Goal: Check status: Check status

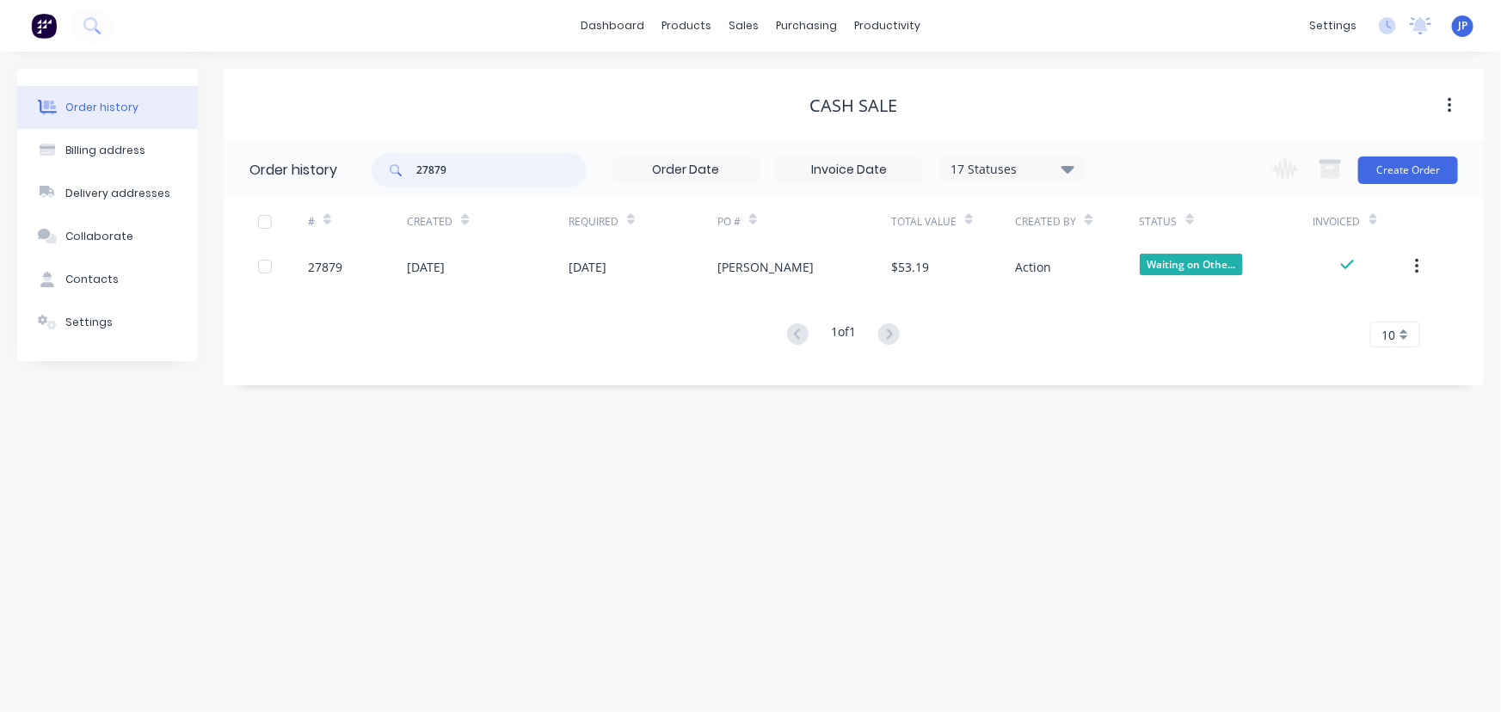
drag, startPoint x: 480, startPoint y: 171, endPoint x: 303, endPoint y: 140, distance: 179.9
click at [316, 151] on header "Order history 27879 17 Statuses Invoice Status Invoiced Not Invoiced Partial Or…" at bounding box center [854, 170] width 1260 height 56
type input "[PERSON_NAME]"
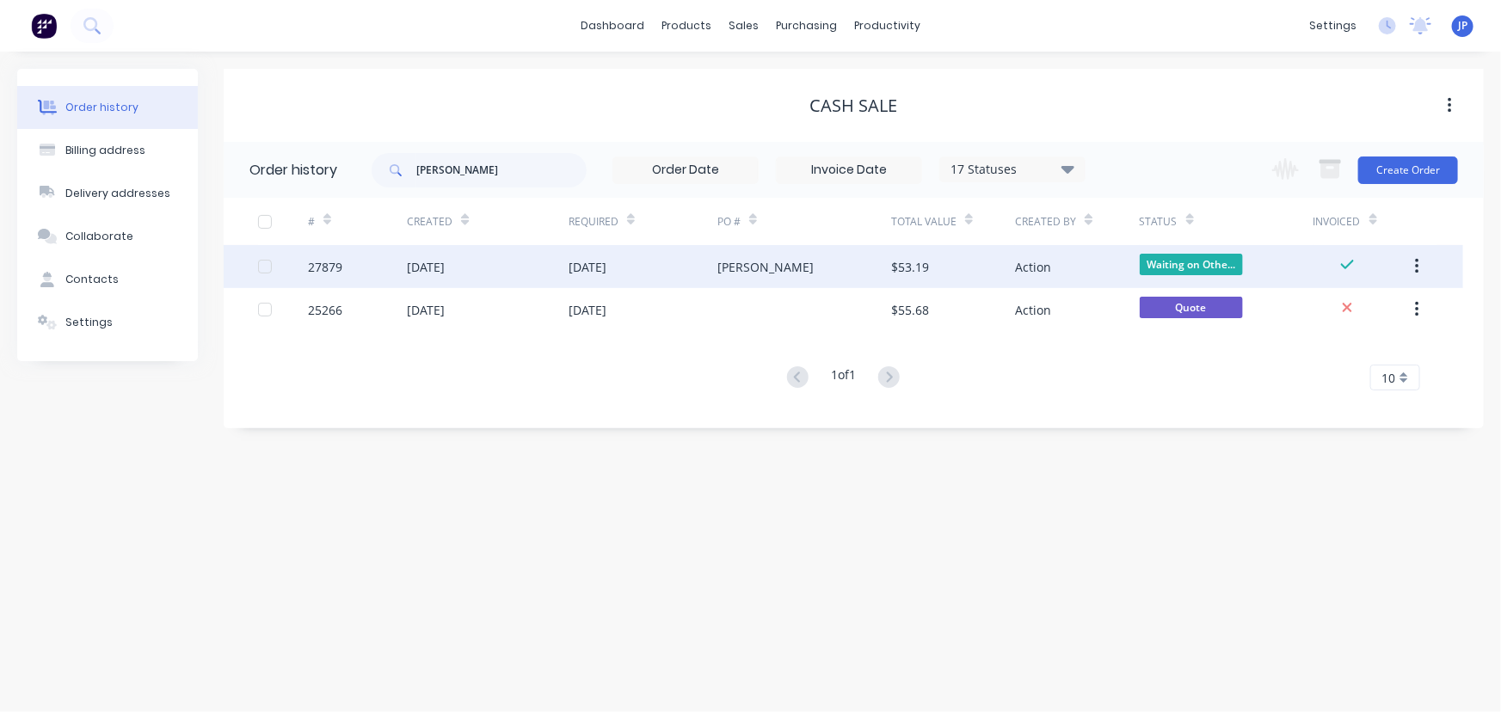
click at [565, 249] on div "[DATE]" at bounding box center [488, 266] width 162 height 43
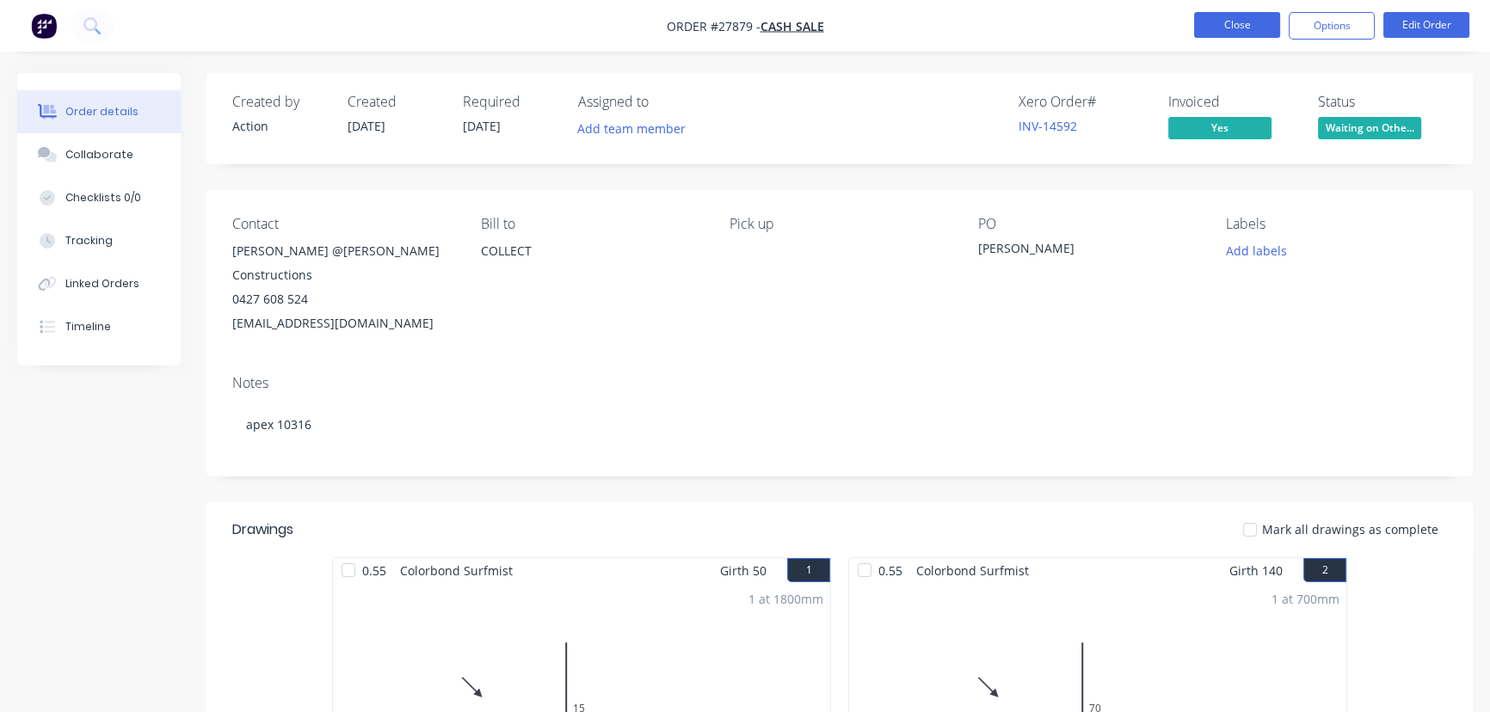
click at [1208, 30] on button "Close" at bounding box center [1237, 25] width 86 height 26
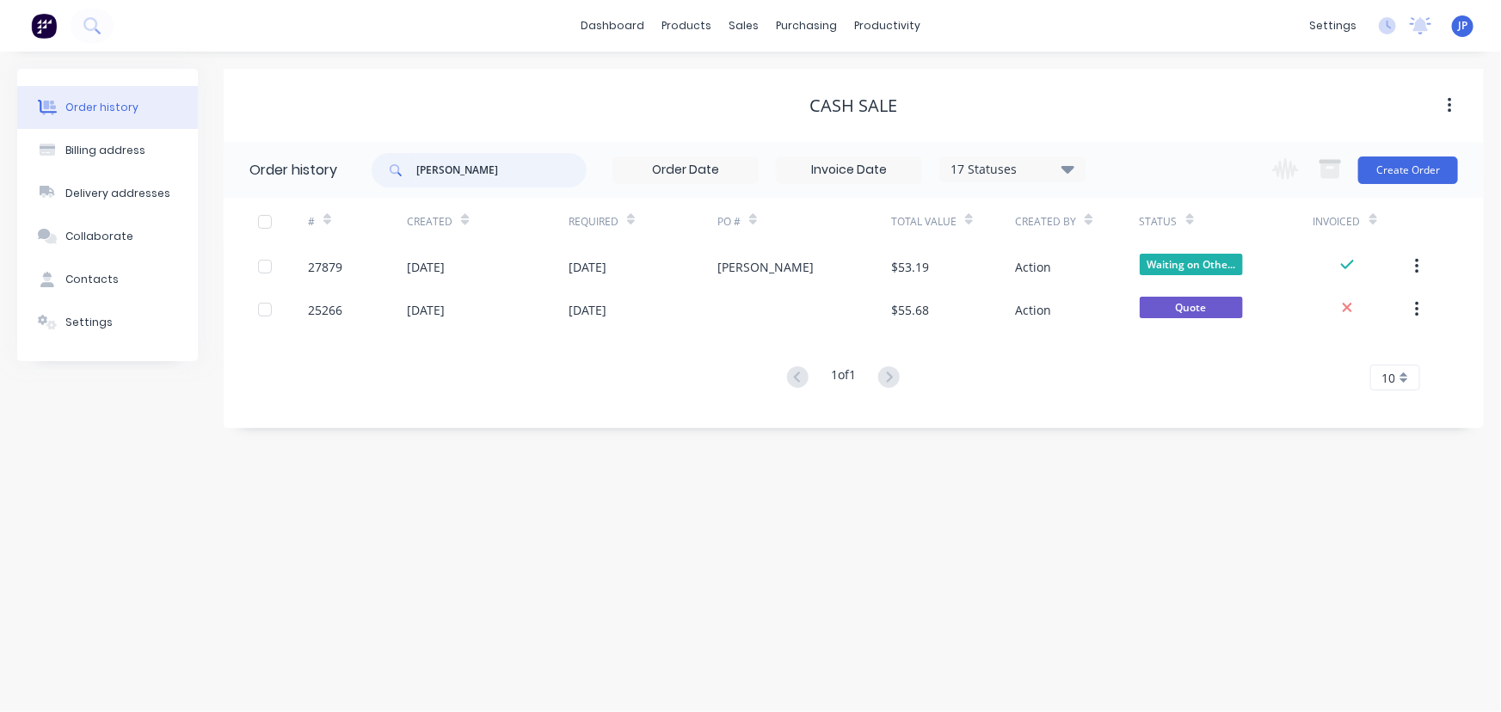
drag, startPoint x: 474, startPoint y: 175, endPoint x: 382, endPoint y: 175, distance: 92.0
click at [384, 175] on div "[PERSON_NAME]" at bounding box center [479, 170] width 215 height 34
type input "[PERSON_NAME]"
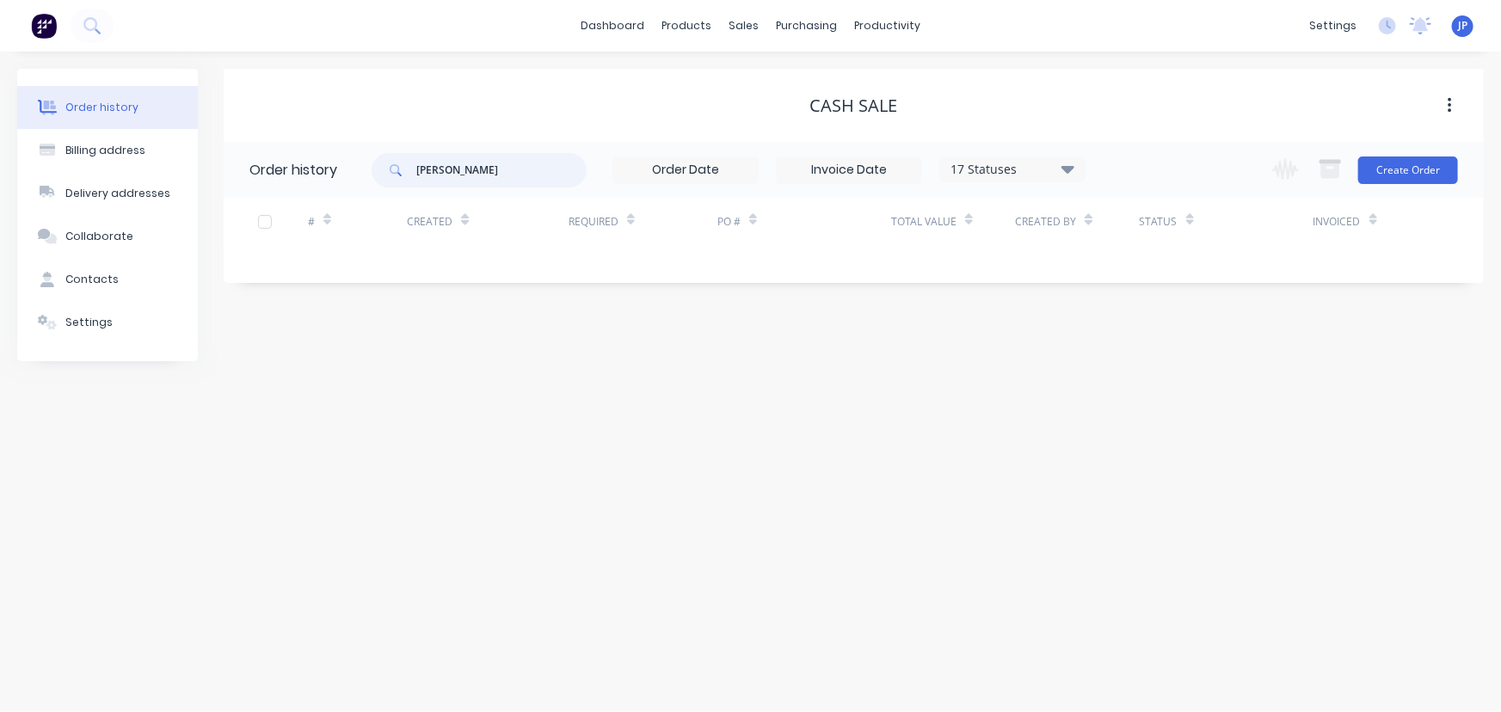
drag, startPoint x: 454, startPoint y: 172, endPoint x: 403, endPoint y: 176, distance: 50.9
click at [403, 176] on div "[PERSON_NAME]" at bounding box center [479, 170] width 215 height 34
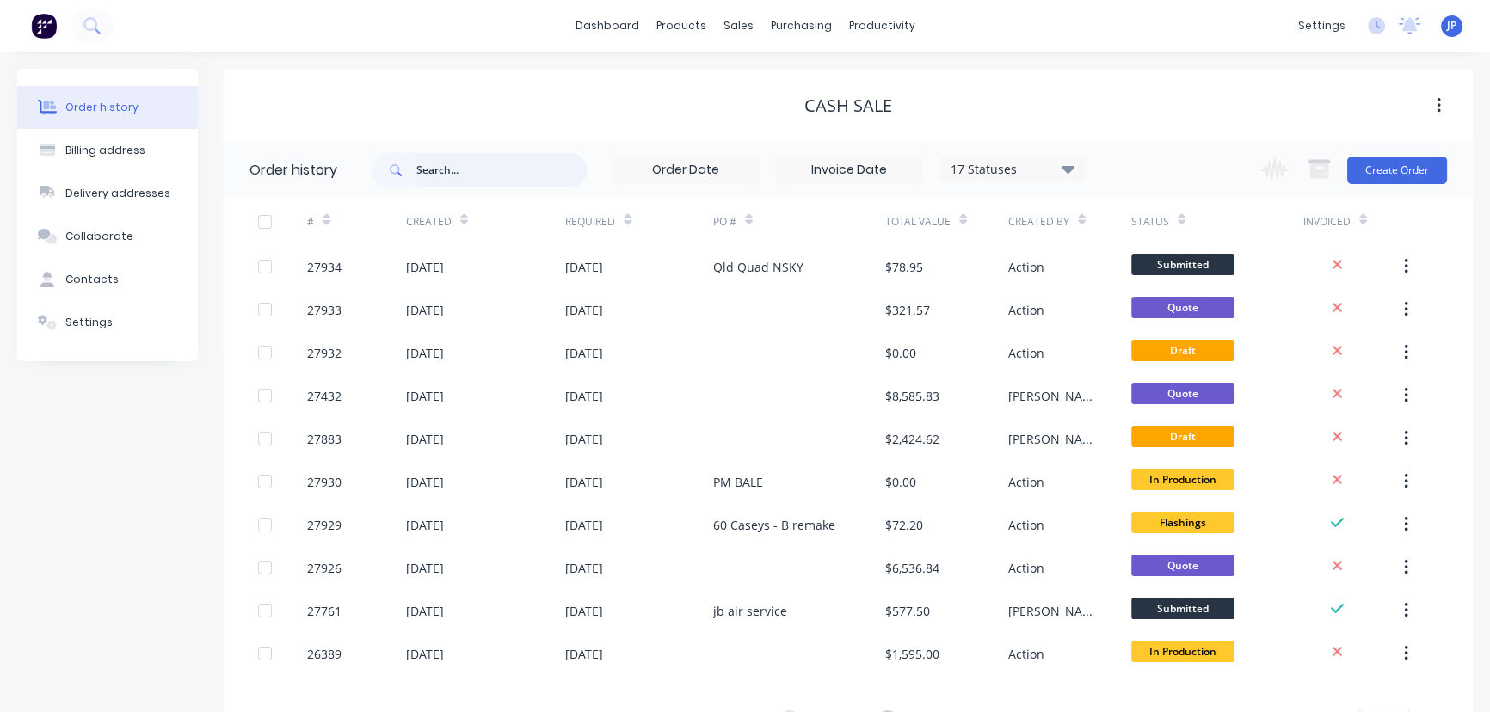
click at [432, 174] on input "text" at bounding box center [501, 170] width 170 height 34
type input "1769.38"
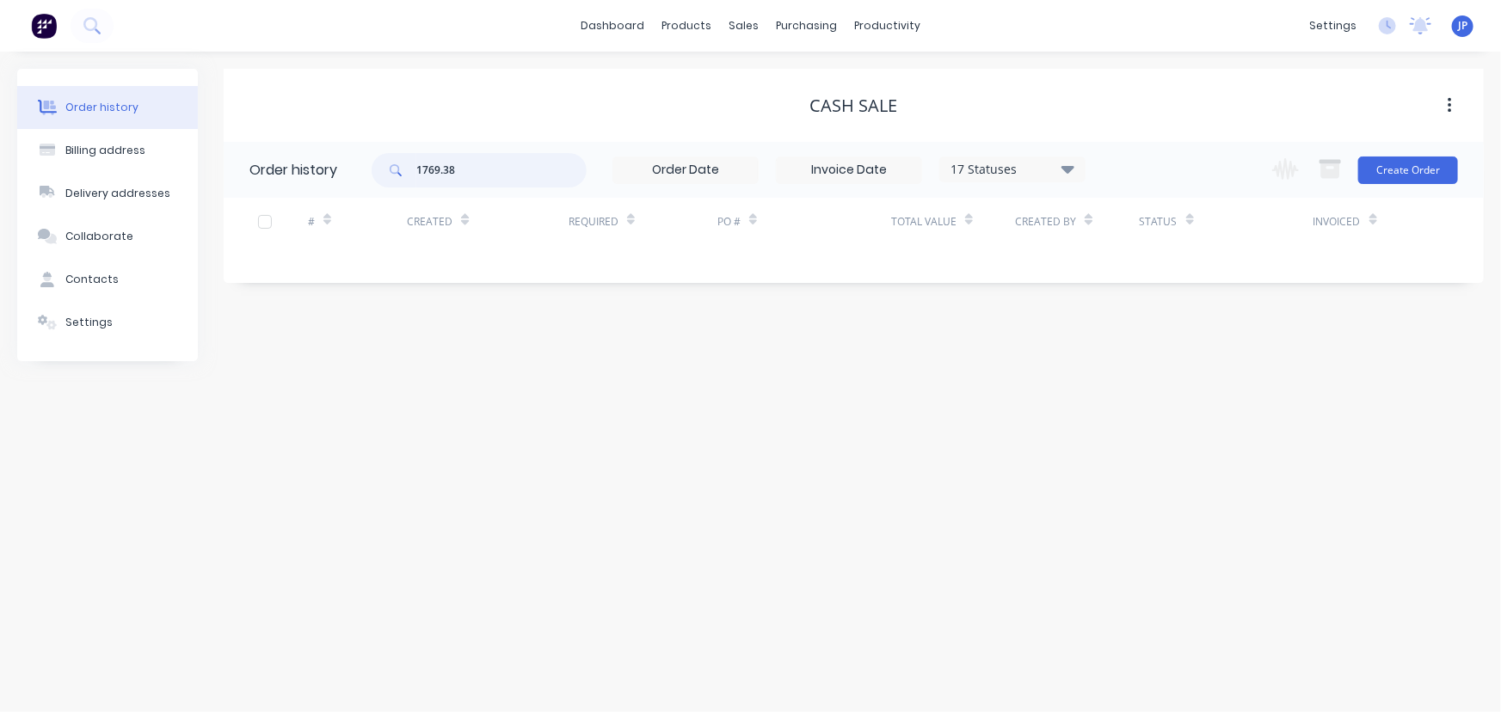
click at [470, 173] on input "1769.38" at bounding box center [501, 170] width 170 height 34
type input "1"
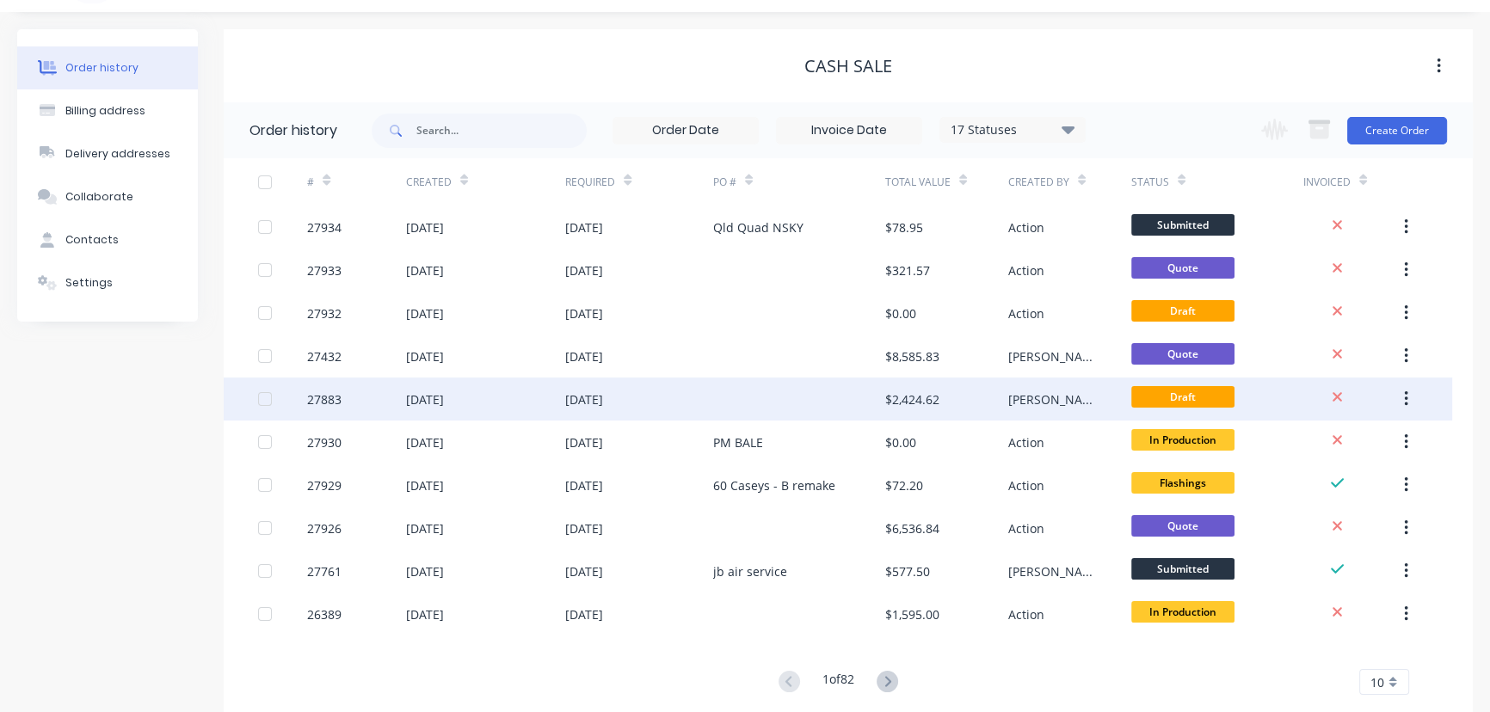
scroll to position [77, 0]
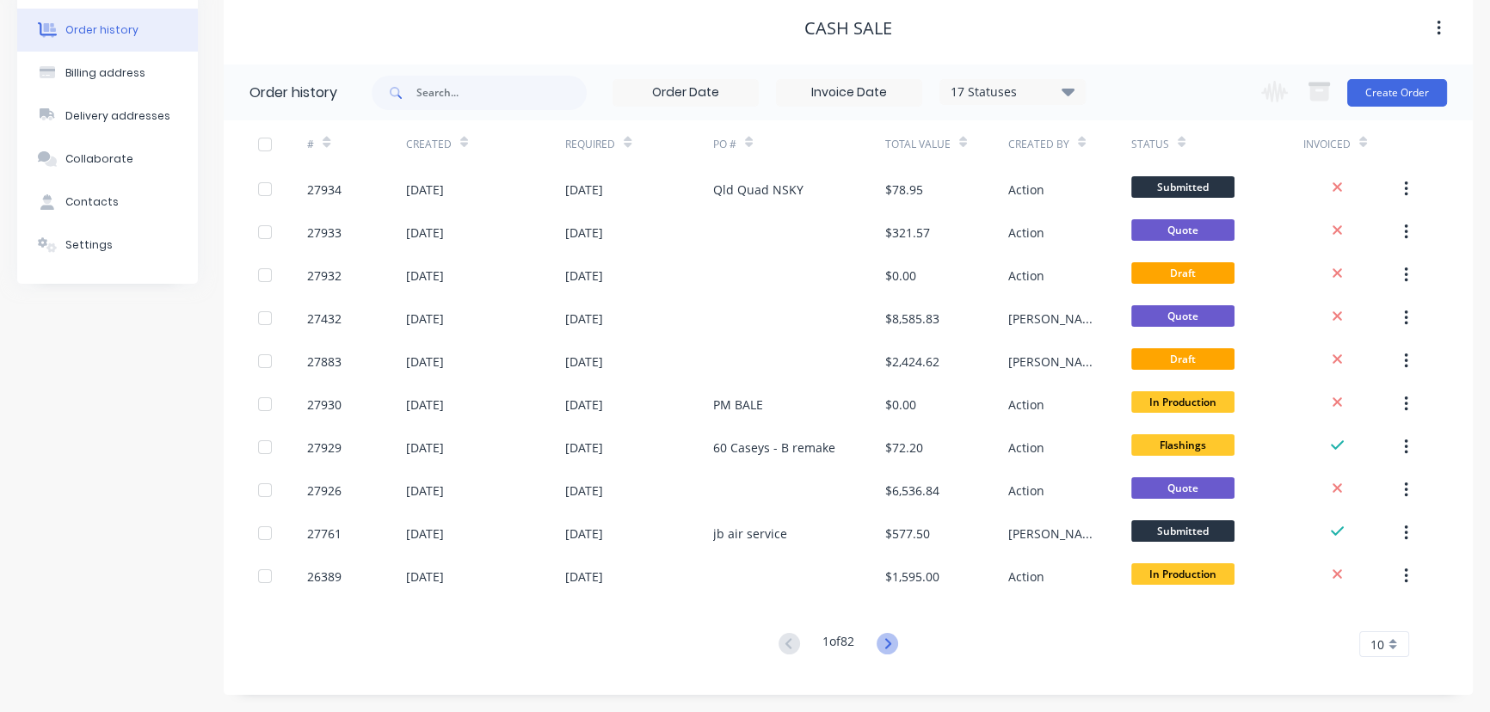
click at [890, 649] on icon at bounding box center [887, 644] width 22 height 22
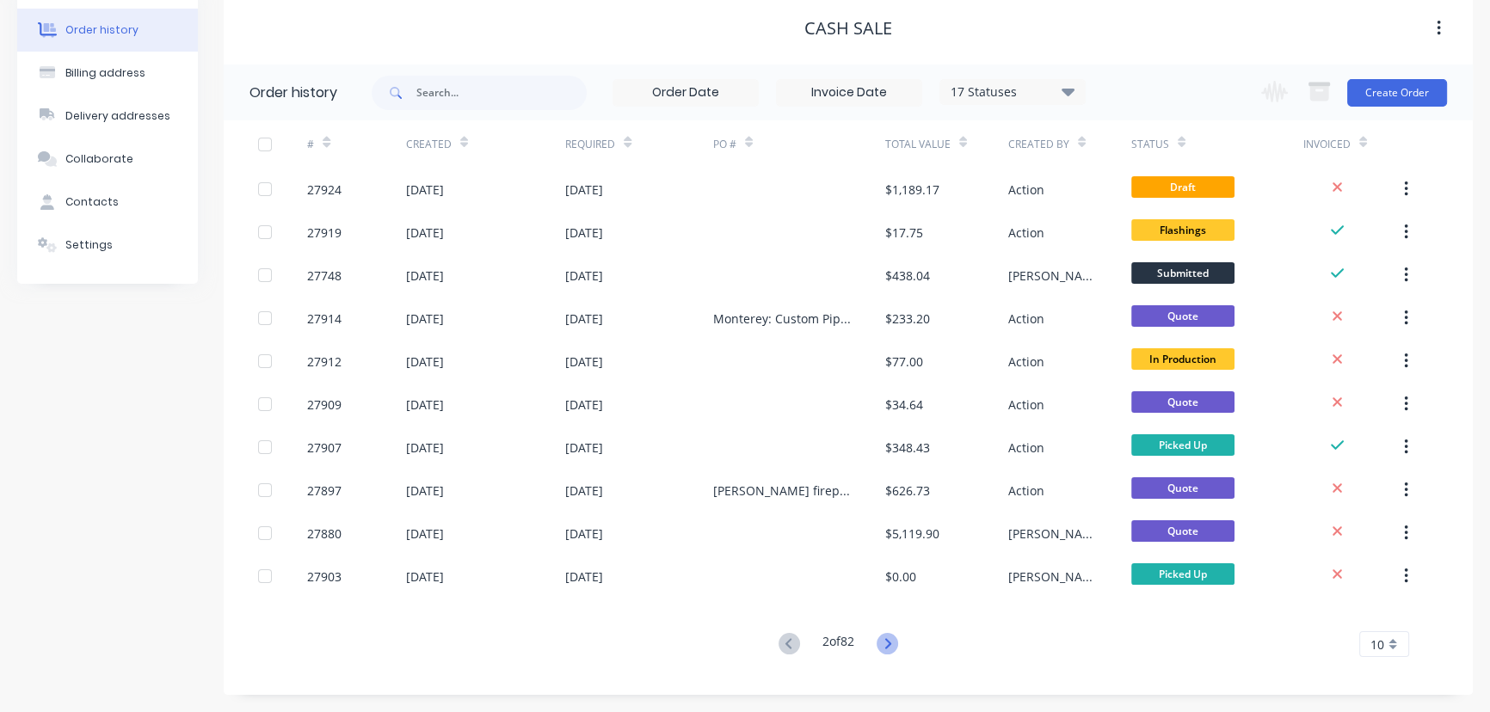
click at [891, 652] on icon at bounding box center [887, 644] width 22 height 22
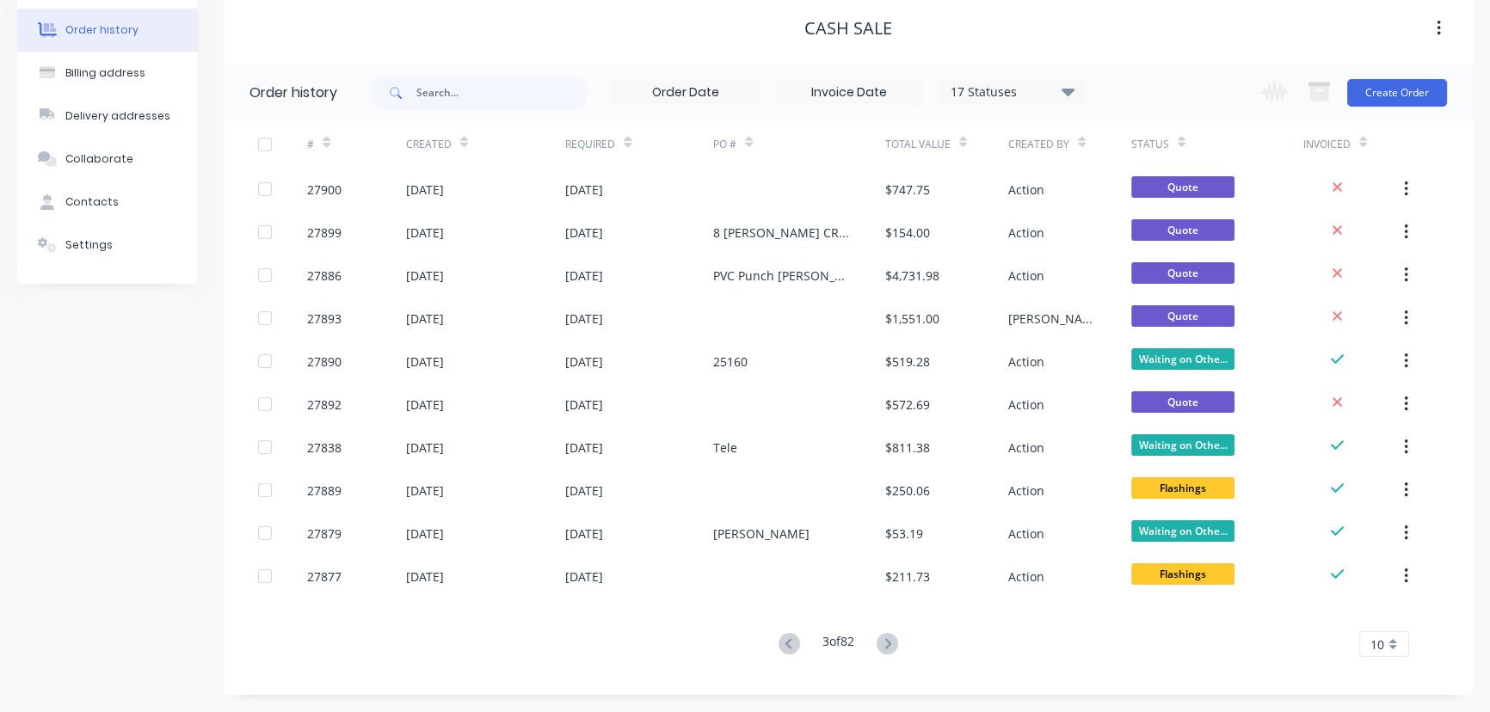
click at [891, 652] on icon at bounding box center [887, 644] width 22 height 22
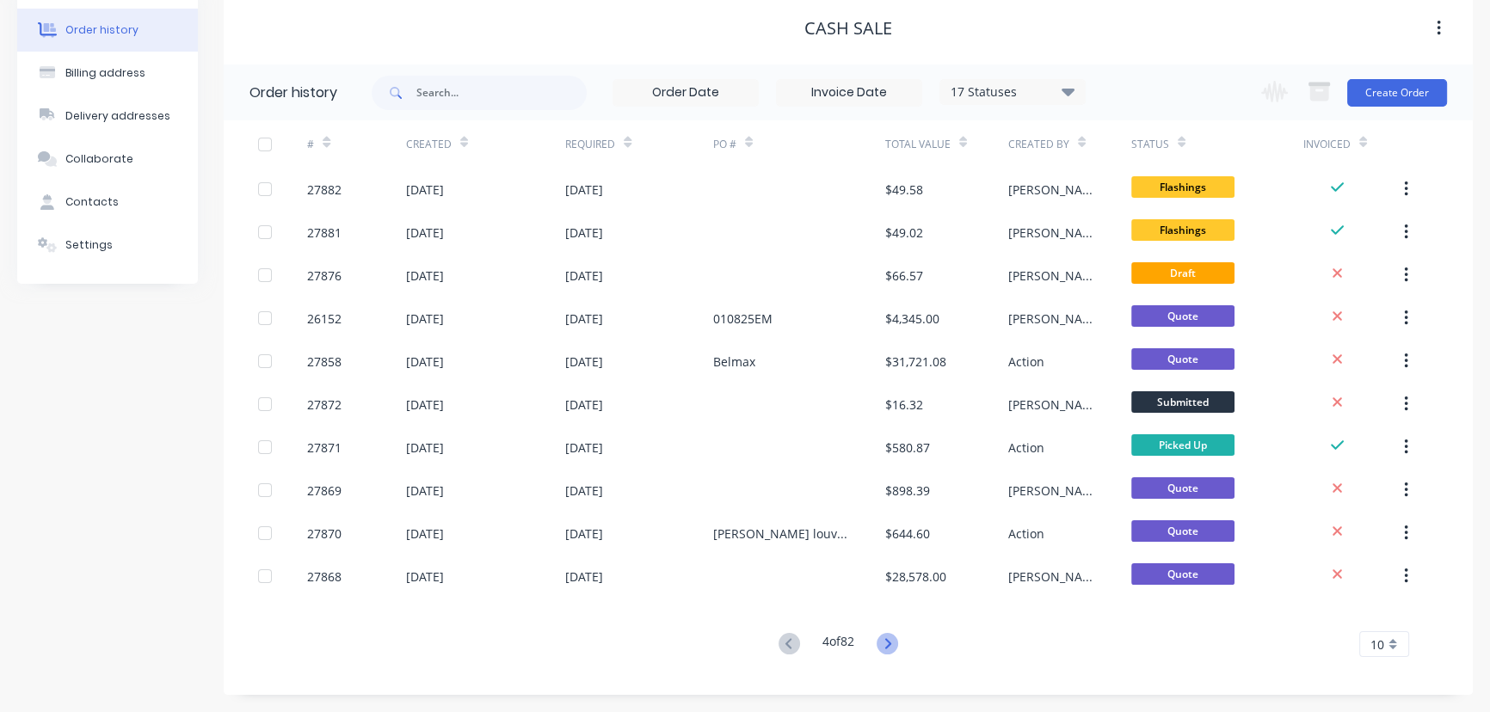
click at [885, 652] on icon at bounding box center [887, 644] width 22 height 22
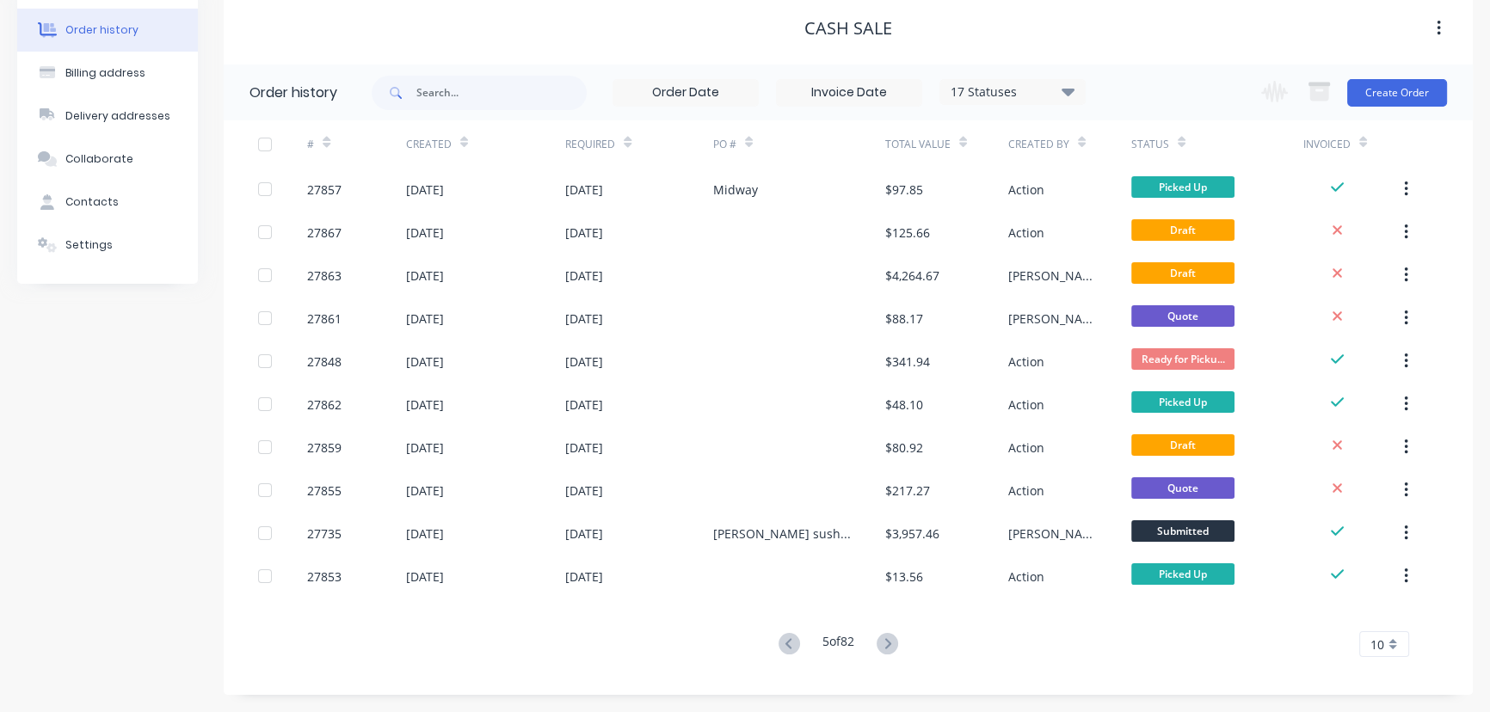
click at [885, 652] on icon at bounding box center [887, 644] width 22 height 22
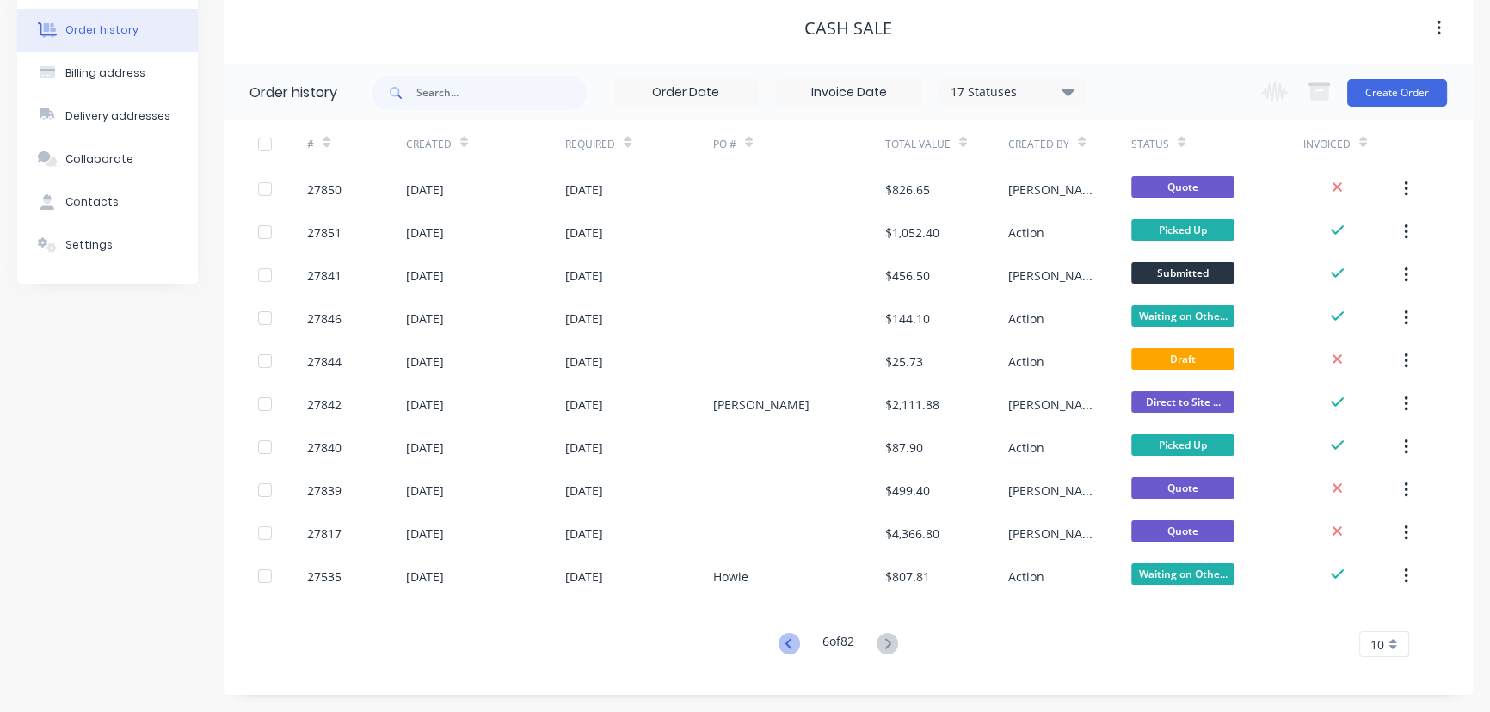
click at [781, 638] on icon at bounding box center [789, 644] width 22 height 22
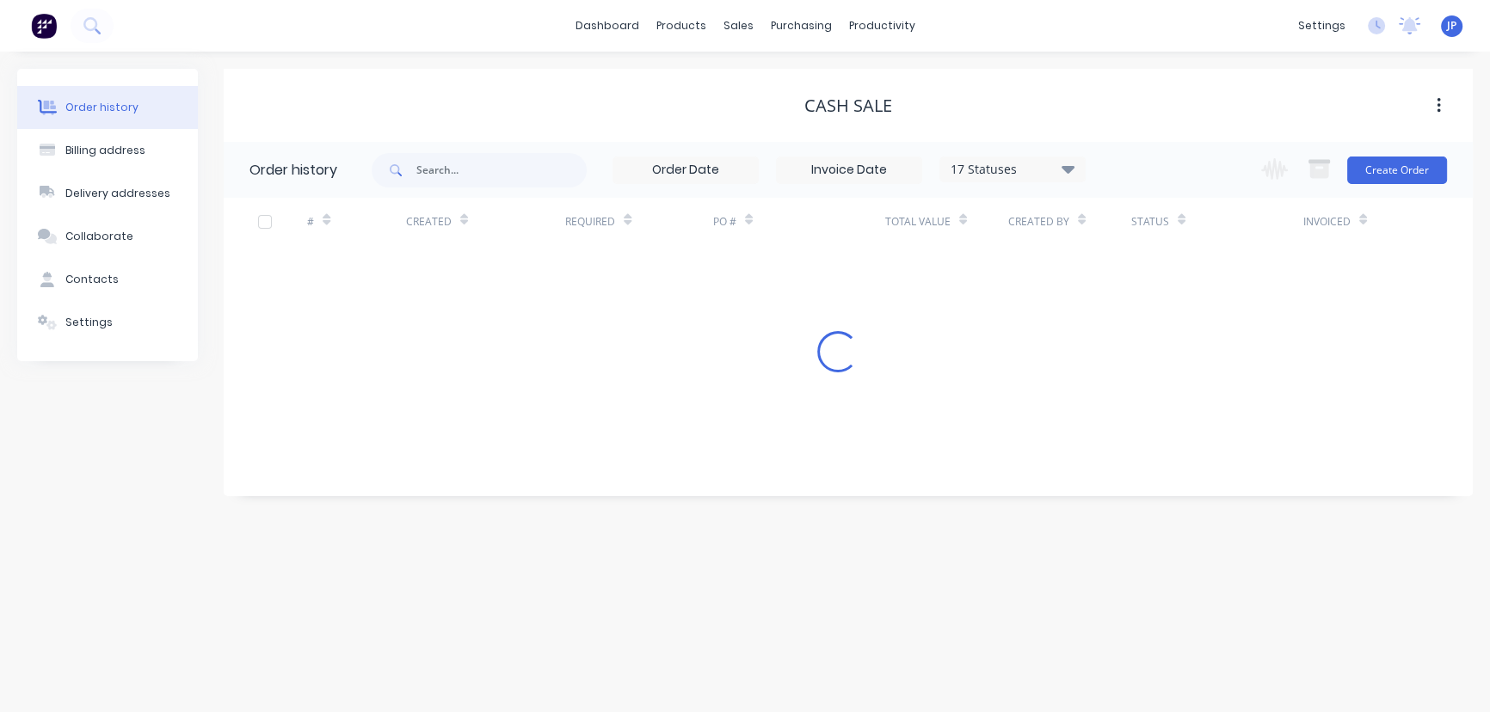
scroll to position [0, 0]
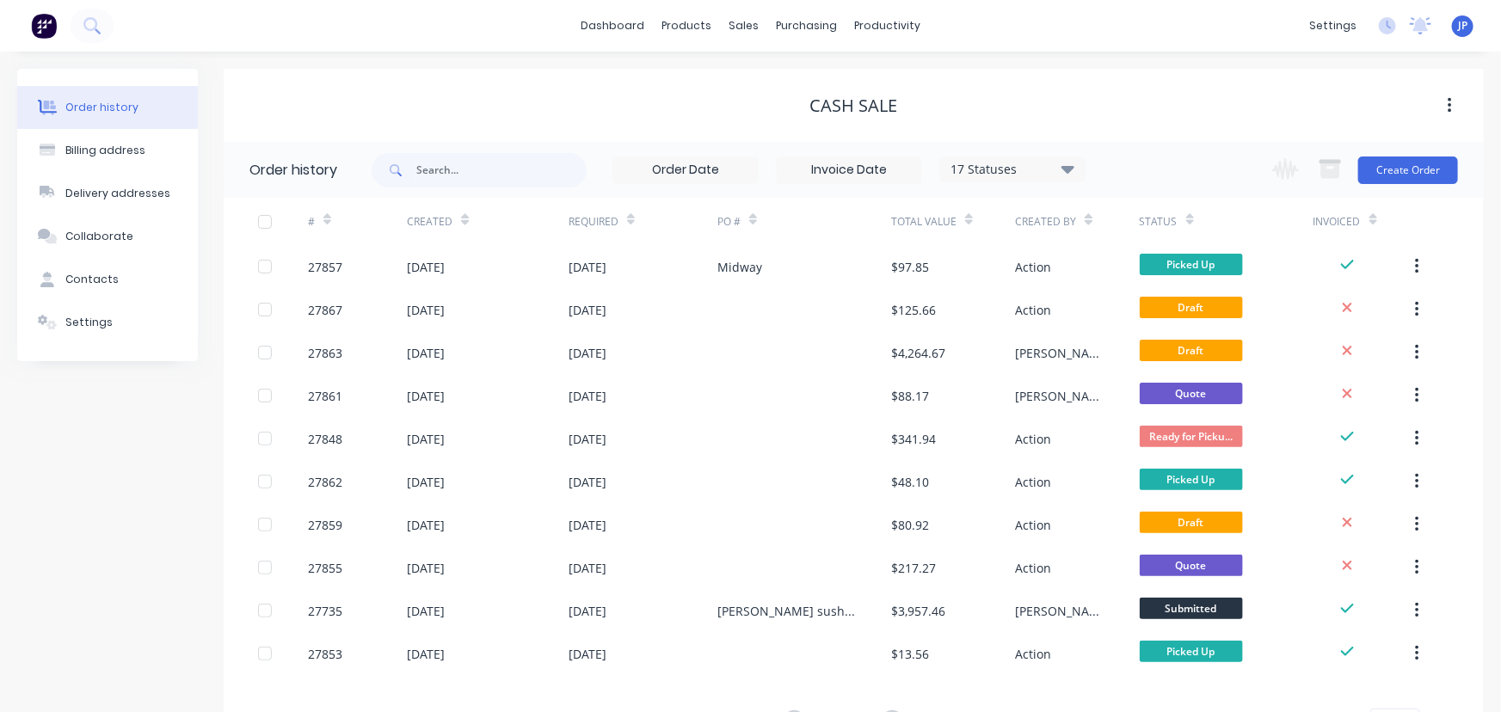
click at [781, 638] on div "Order history Billing address Delivery addresses Collaborate Contacts Settings …" at bounding box center [750, 421] width 1501 height 738
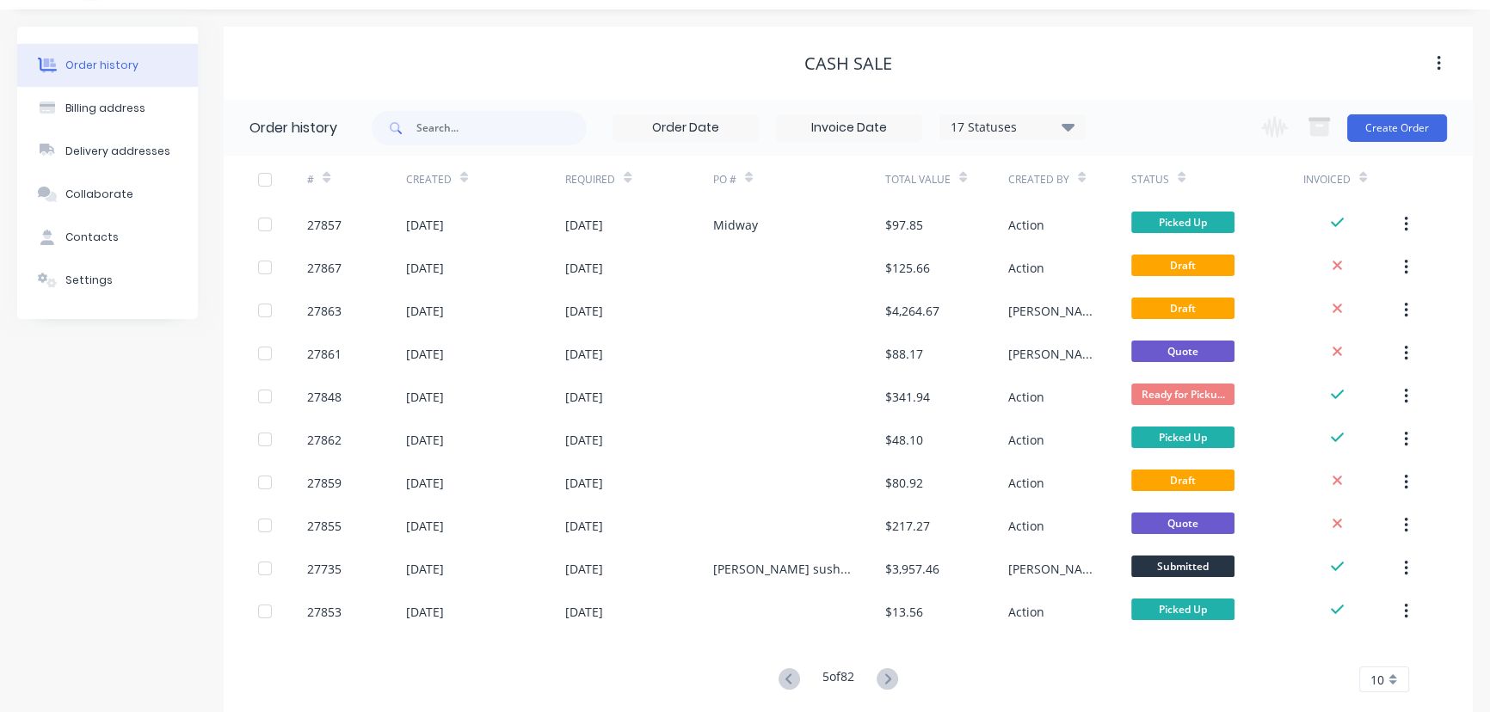
scroll to position [77, 0]
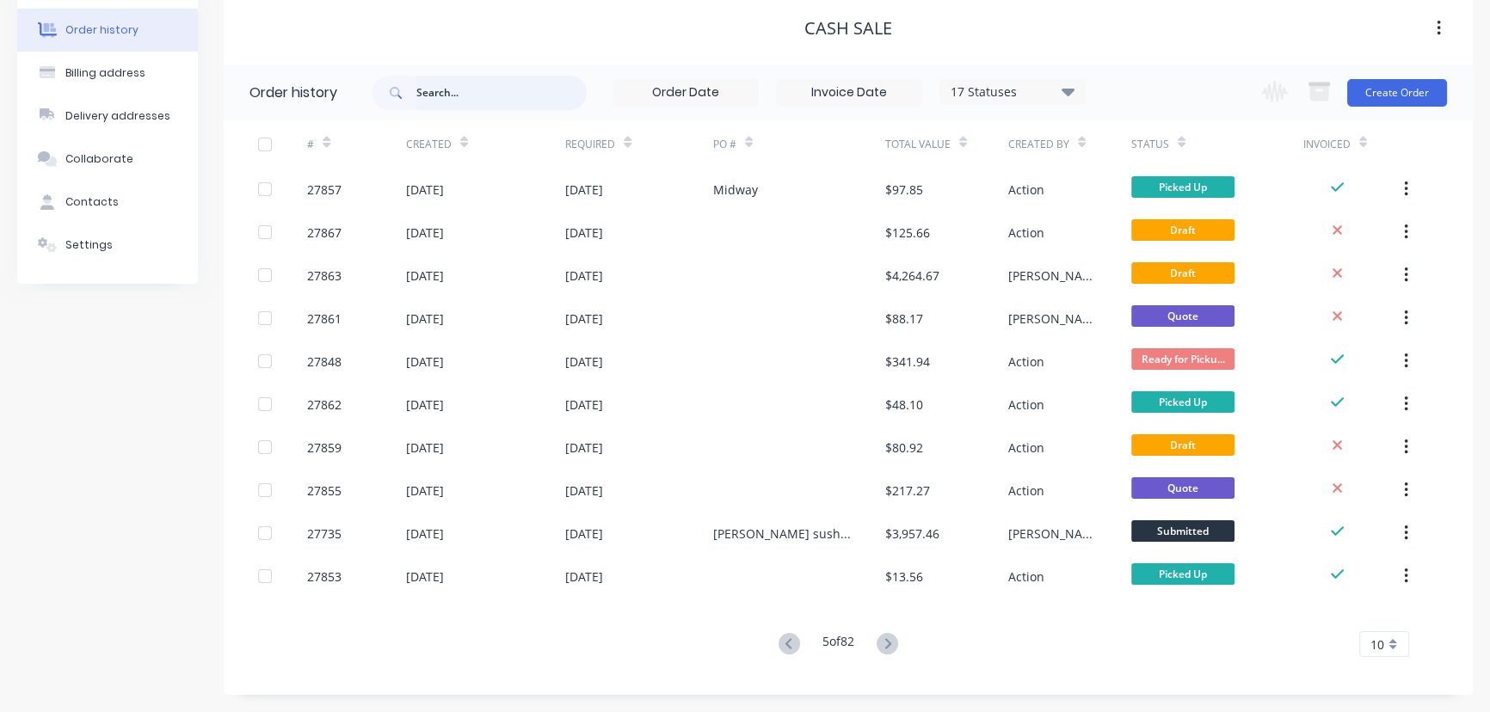
click at [486, 84] on input "text" at bounding box center [501, 93] width 170 height 34
type input "geor"
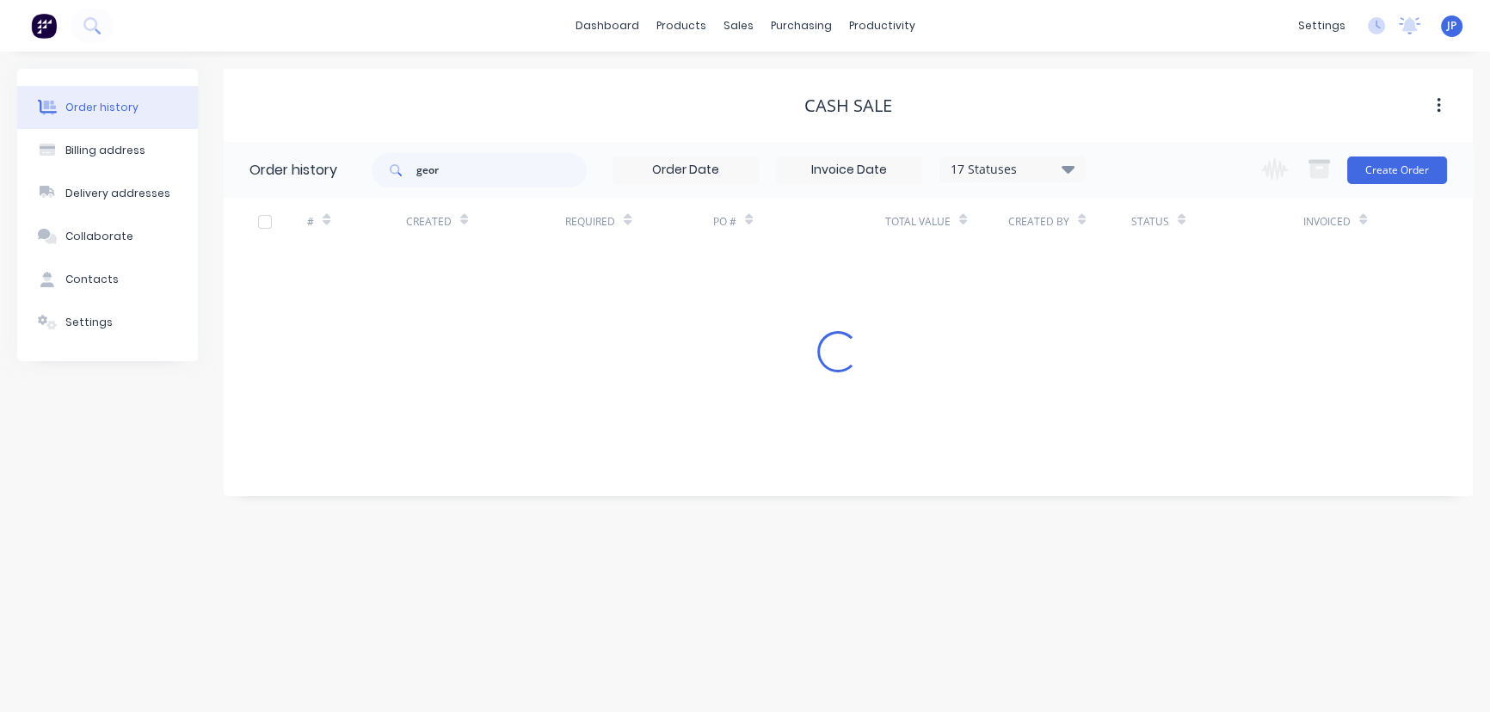
scroll to position [0, 0]
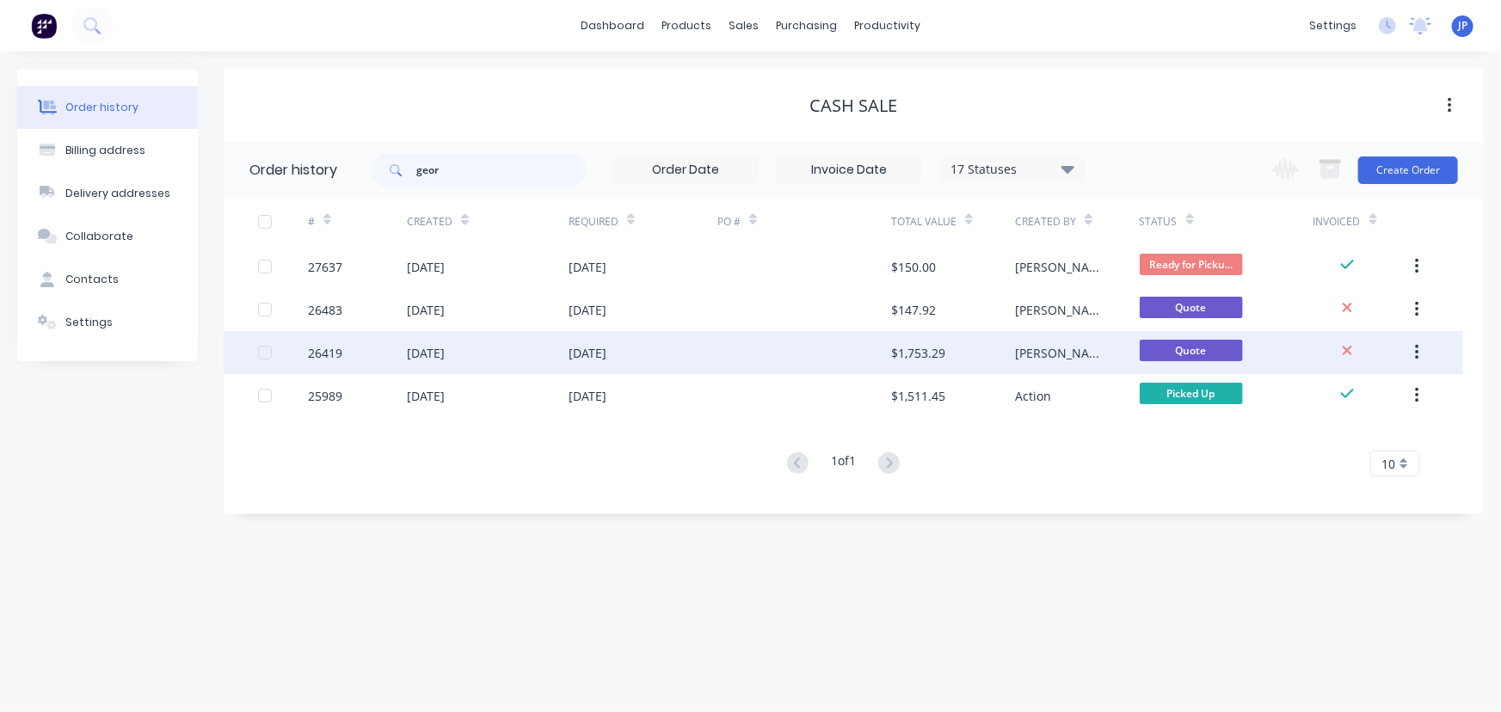
click at [939, 356] on div "$1,753.29" at bounding box center [918, 353] width 54 height 18
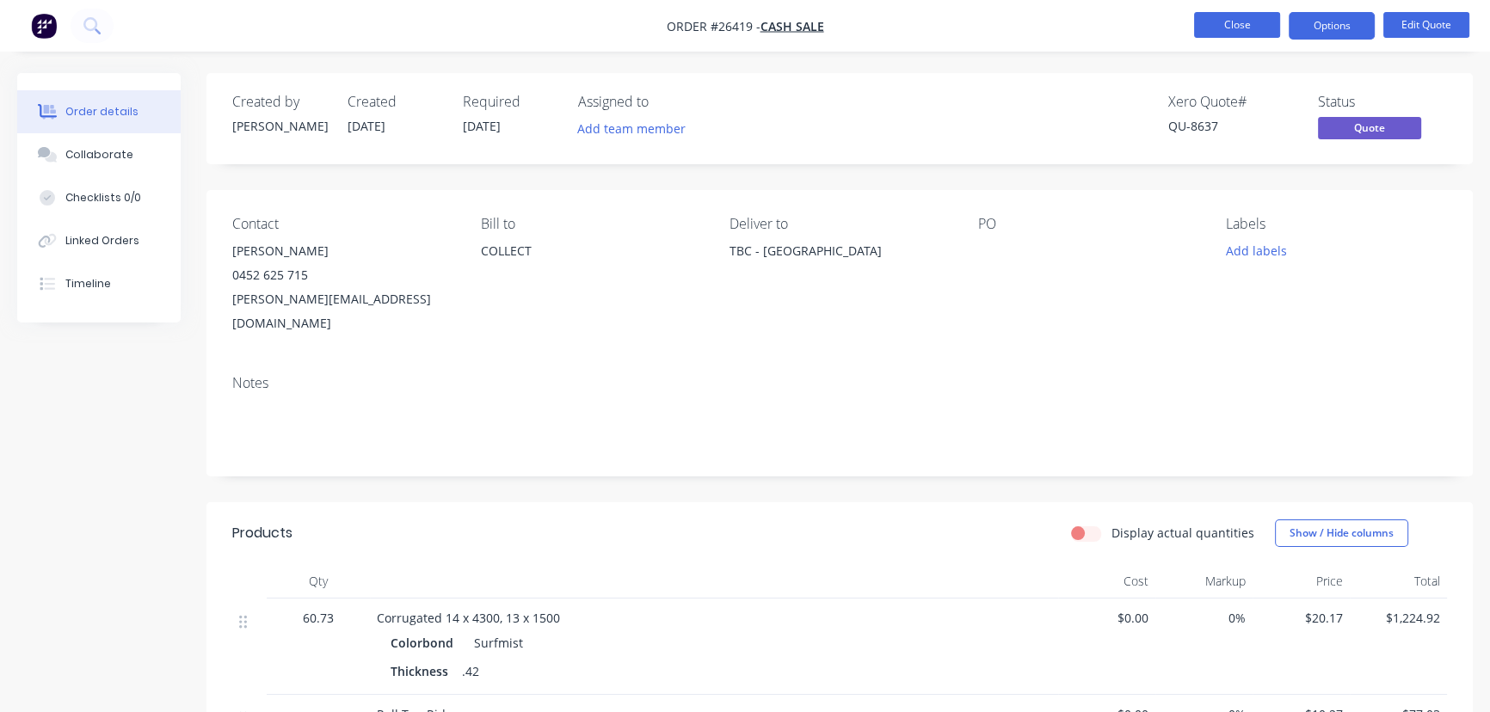
click at [1232, 22] on button "Close" at bounding box center [1237, 25] width 86 height 26
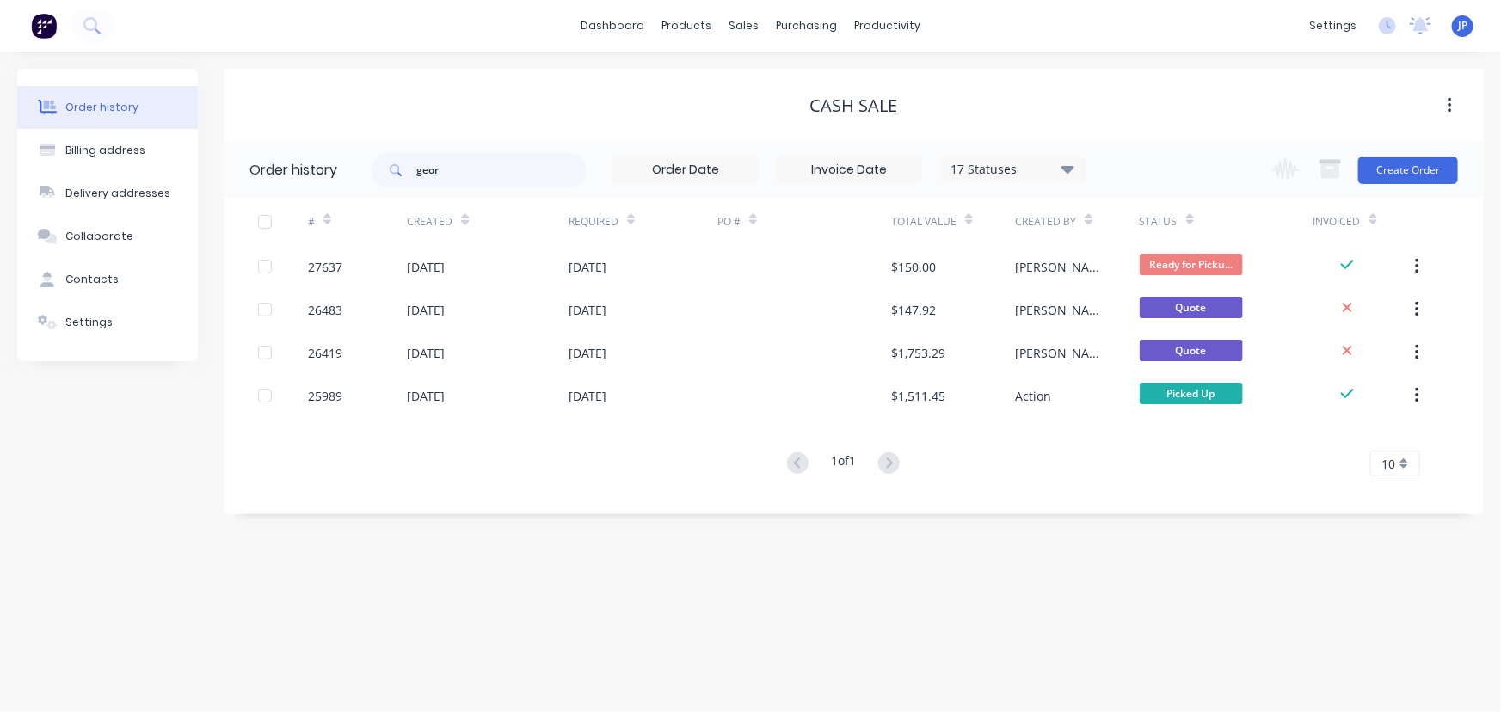
click at [387, 161] on span at bounding box center [394, 170] width 45 height 34
drag, startPoint x: 456, startPoint y: 171, endPoint x: 429, endPoint y: 163, distance: 27.8
click at [429, 163] on input "geor" at bounding box center [501, 170] width 170 height 34
drag, startPoint x: 740, startPoint y: 22, endPoint x: 741, endPoint y: 34, distance: 12.9
click at [740, 22] on div "sales" at bounding box center [743, 26] width 47 height 26
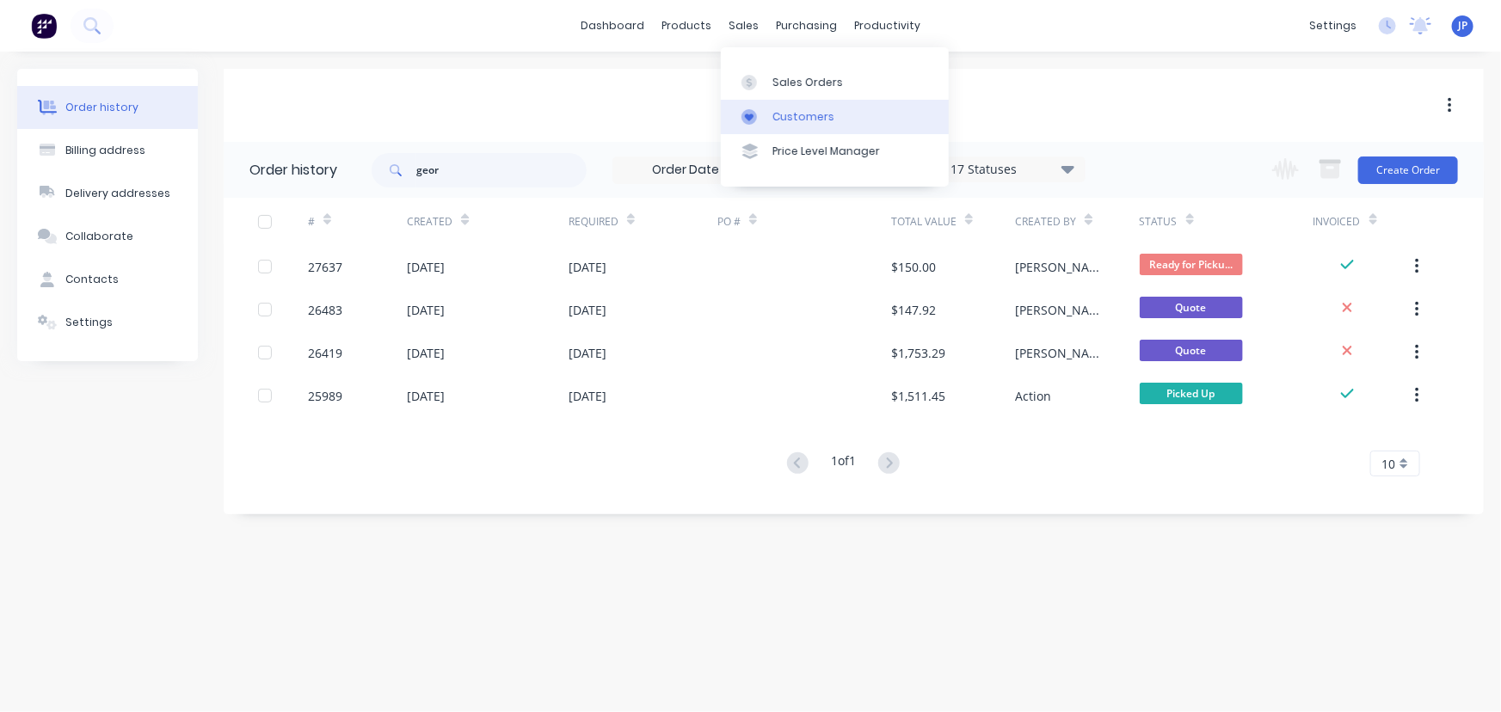
click at [777, 123] on div "Customers" at bounding box center [803, 116] width 62 height 15
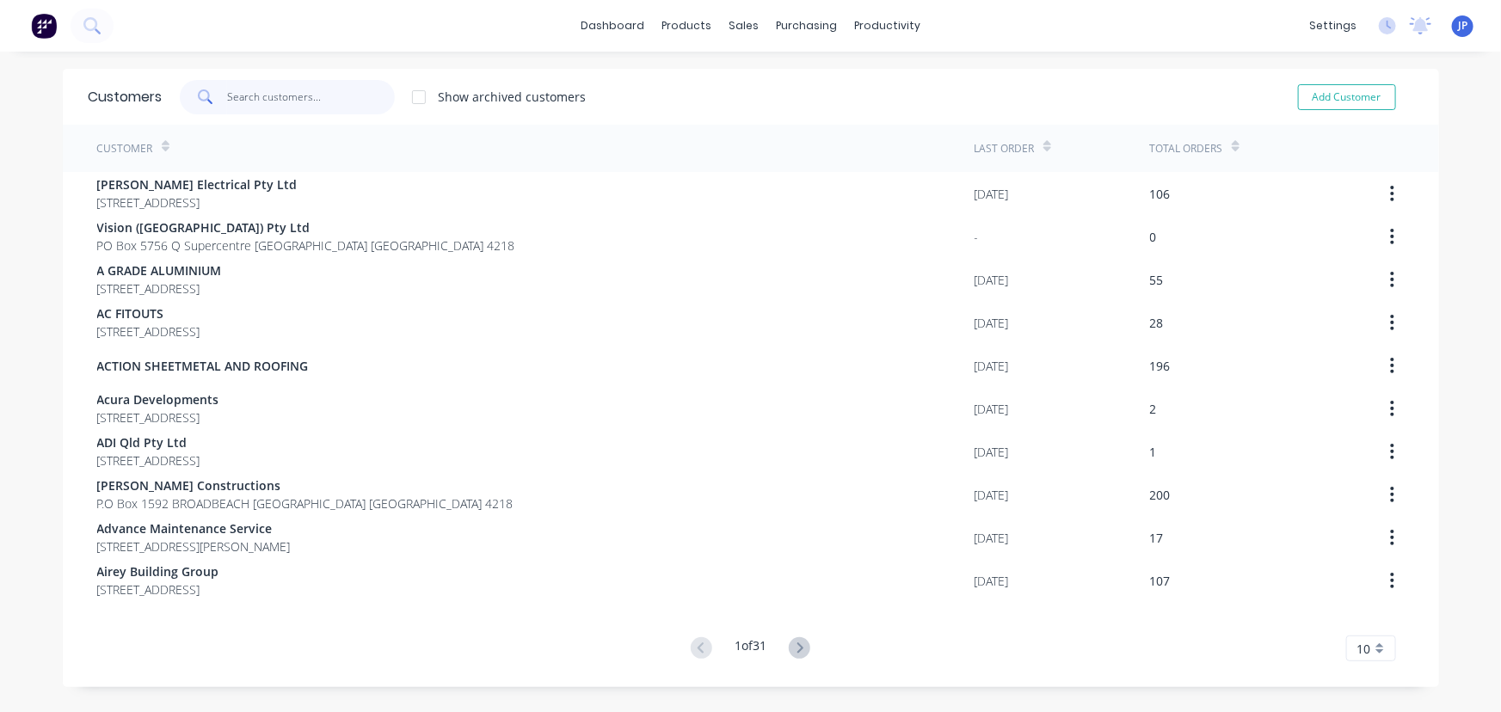
click at [292, 98] on input "text" at bounding box center [311, 97] width 168 height 34
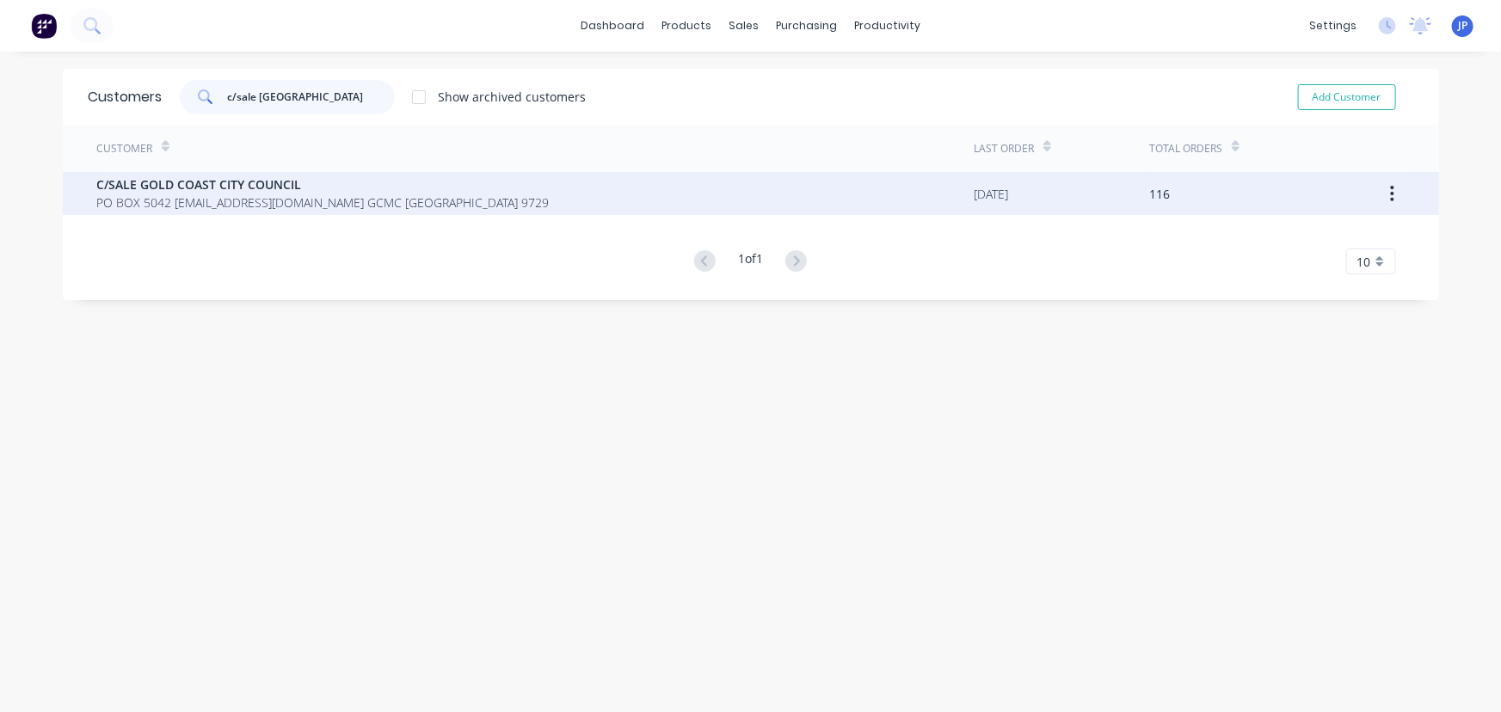
type input "c/sale [GEOGRAPHIC_DATA]"
click at [168, 177] on span "C/SALE GOLD COAST CITY COUNCIL" at bounding box center [323, 184] width 452 height 18
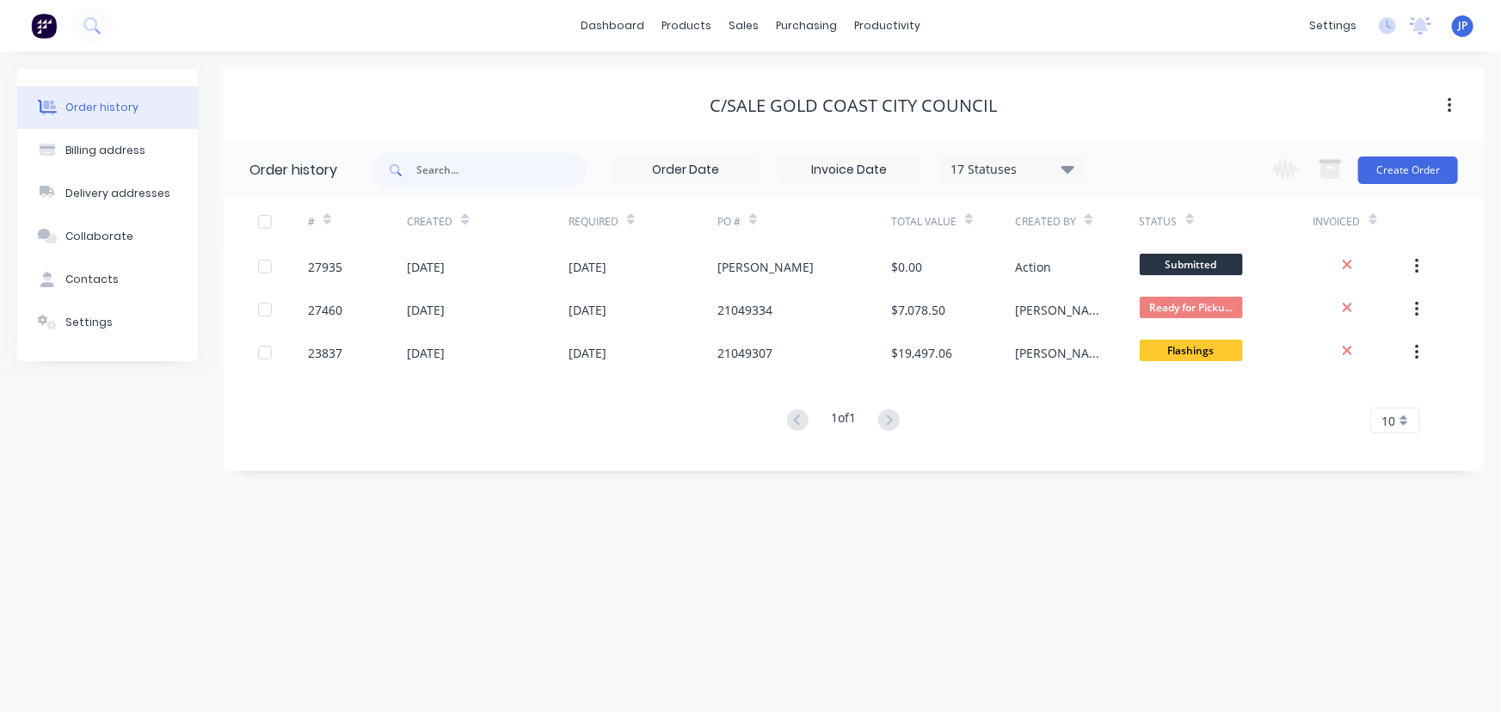
click at [1066, 170] on icon at bounding box center [1067, 169] width 13 height 8
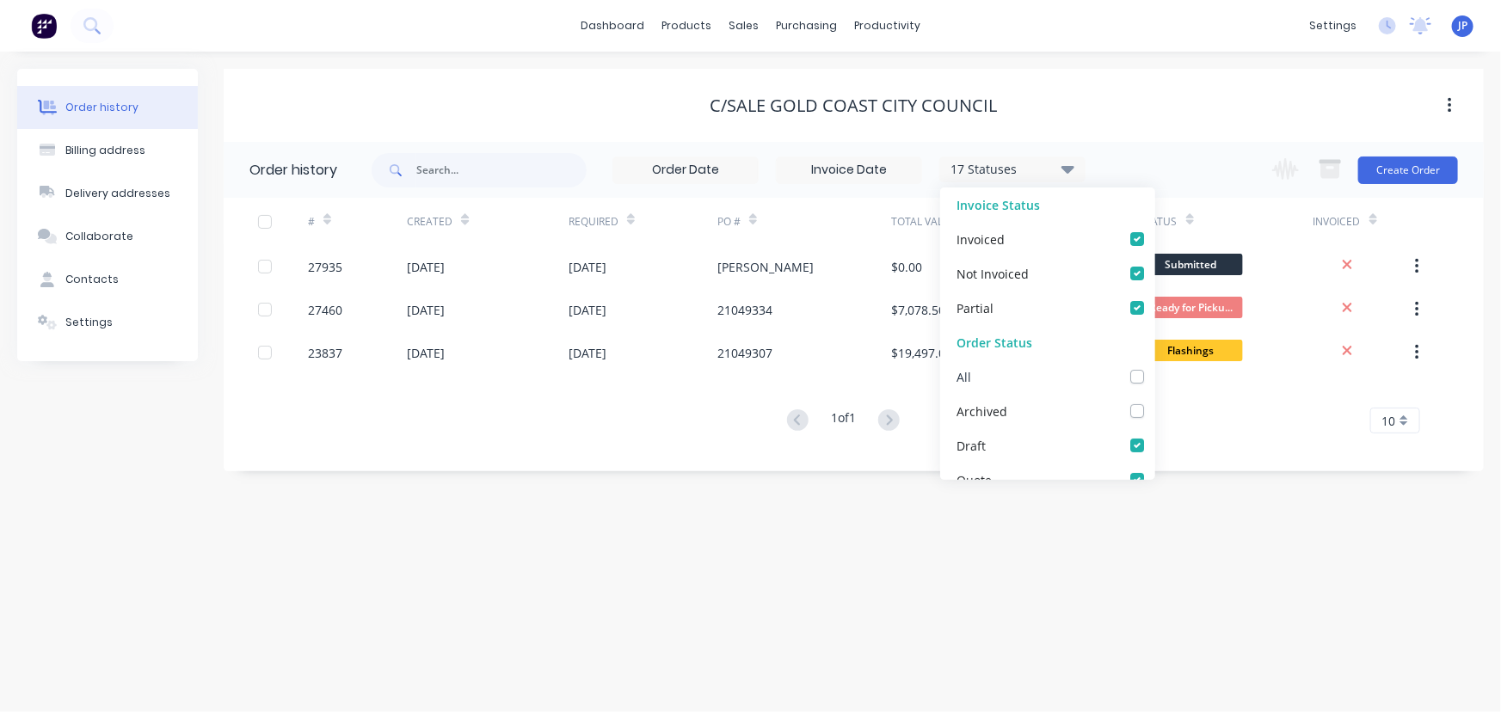
click at [1154, 367] on label at bounding box center [1154, 367] width 0 height 0
click at [1154, 378] on input "checkbox" at bounding box center [1161, 375] width 14 height 16
checkbox input "true"
click at [460, 160] on input "text" at bounding box center [501, 170] width 170 height 34
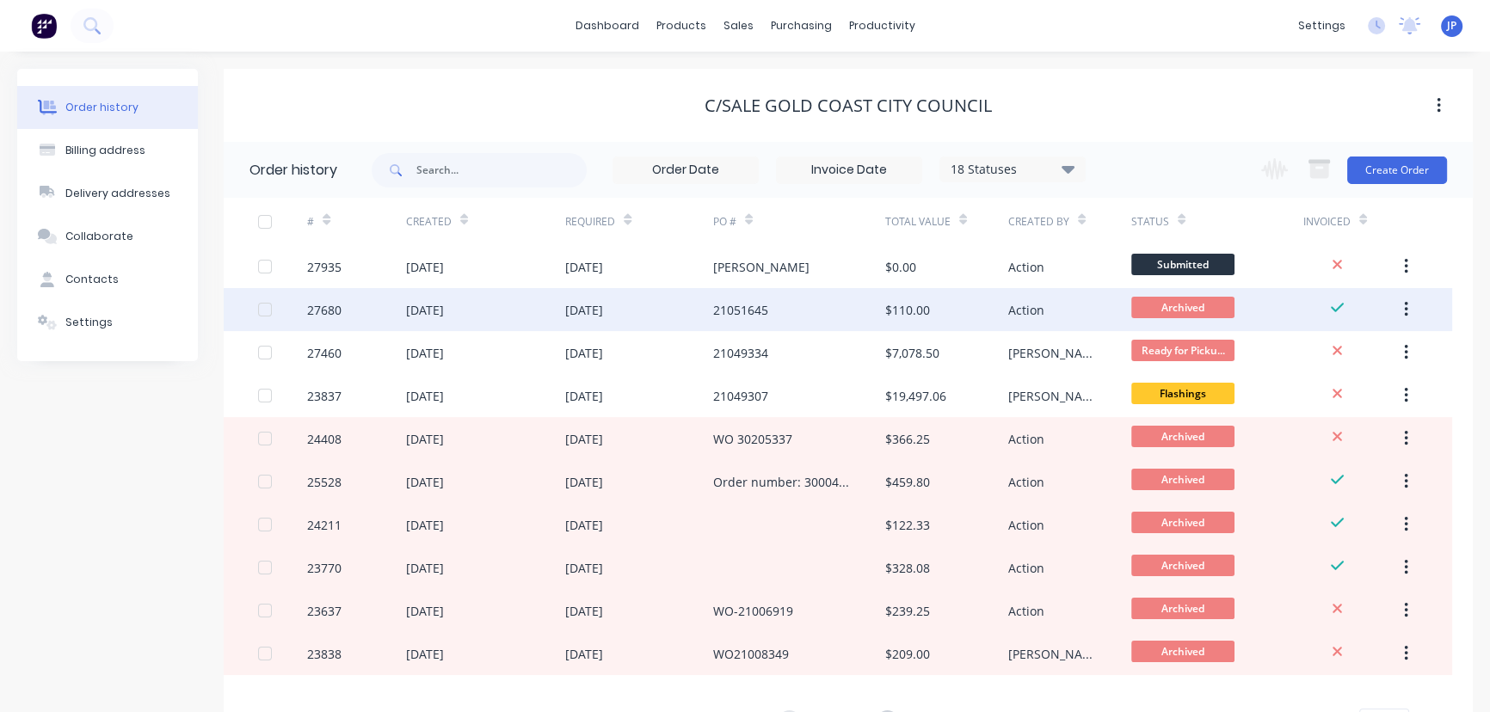
click at [489, 306] on div "[DATE]" at bounding box center [486, 309] width 160 height 43
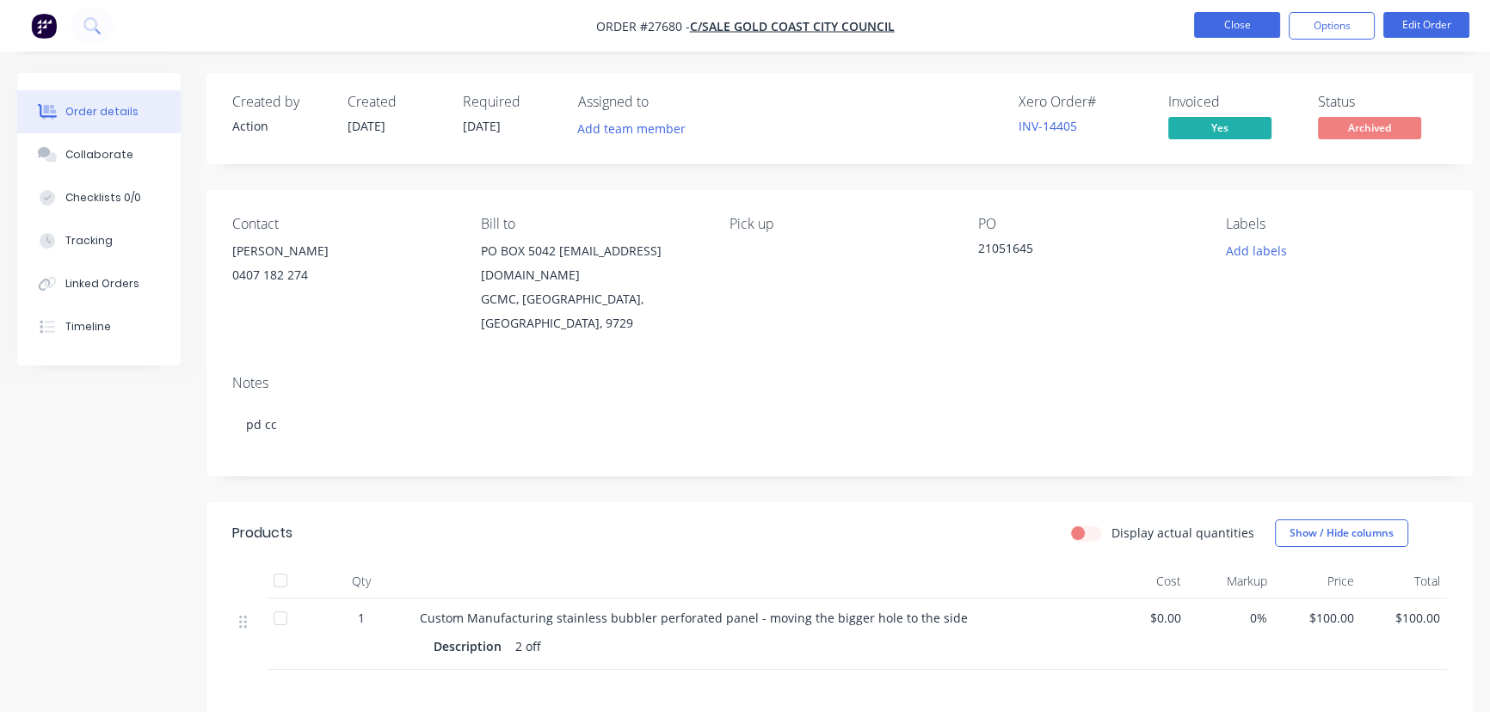
click at [1228, 15] on button "Close" at bounding box center [1237, 25] width 86 height 26
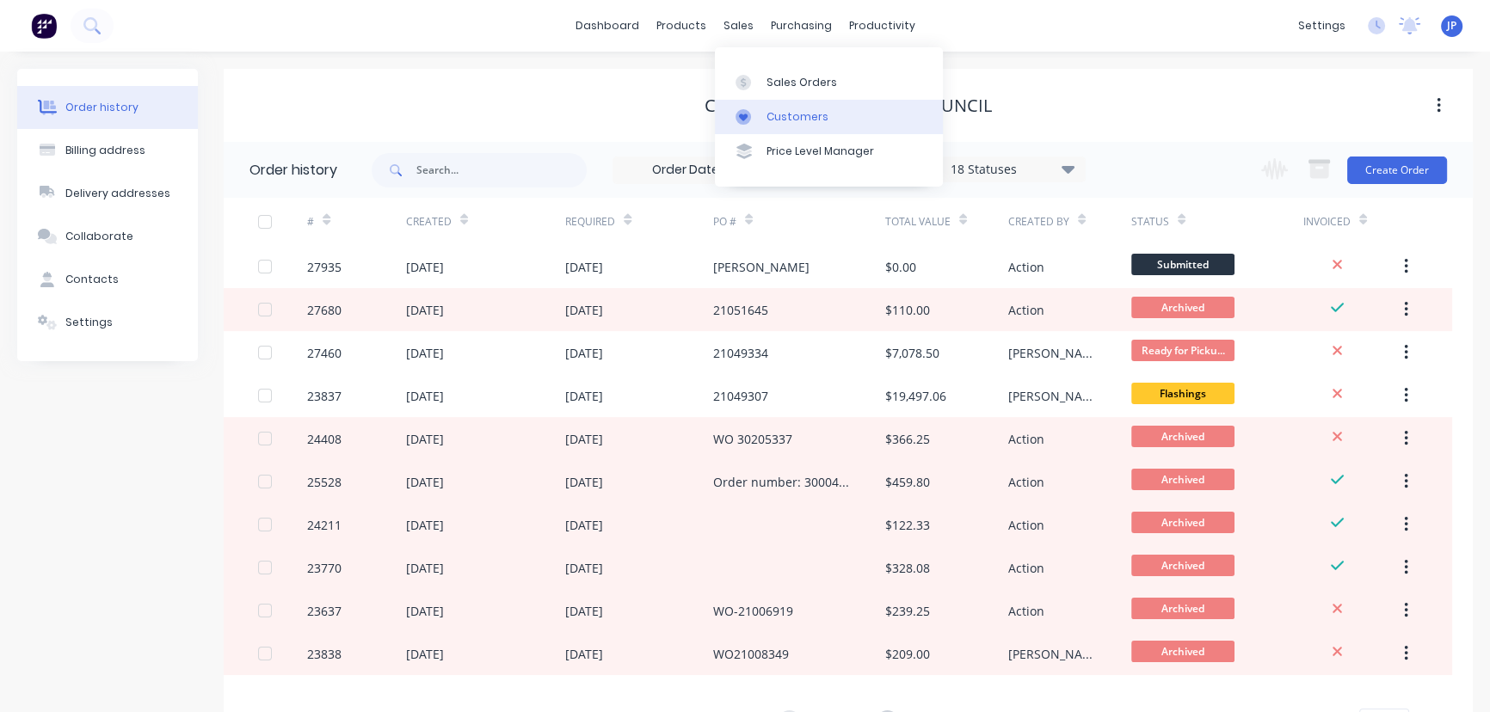
click at [782, 110] on div "Customers" at bounding box center [797, 116] width 62 height 15
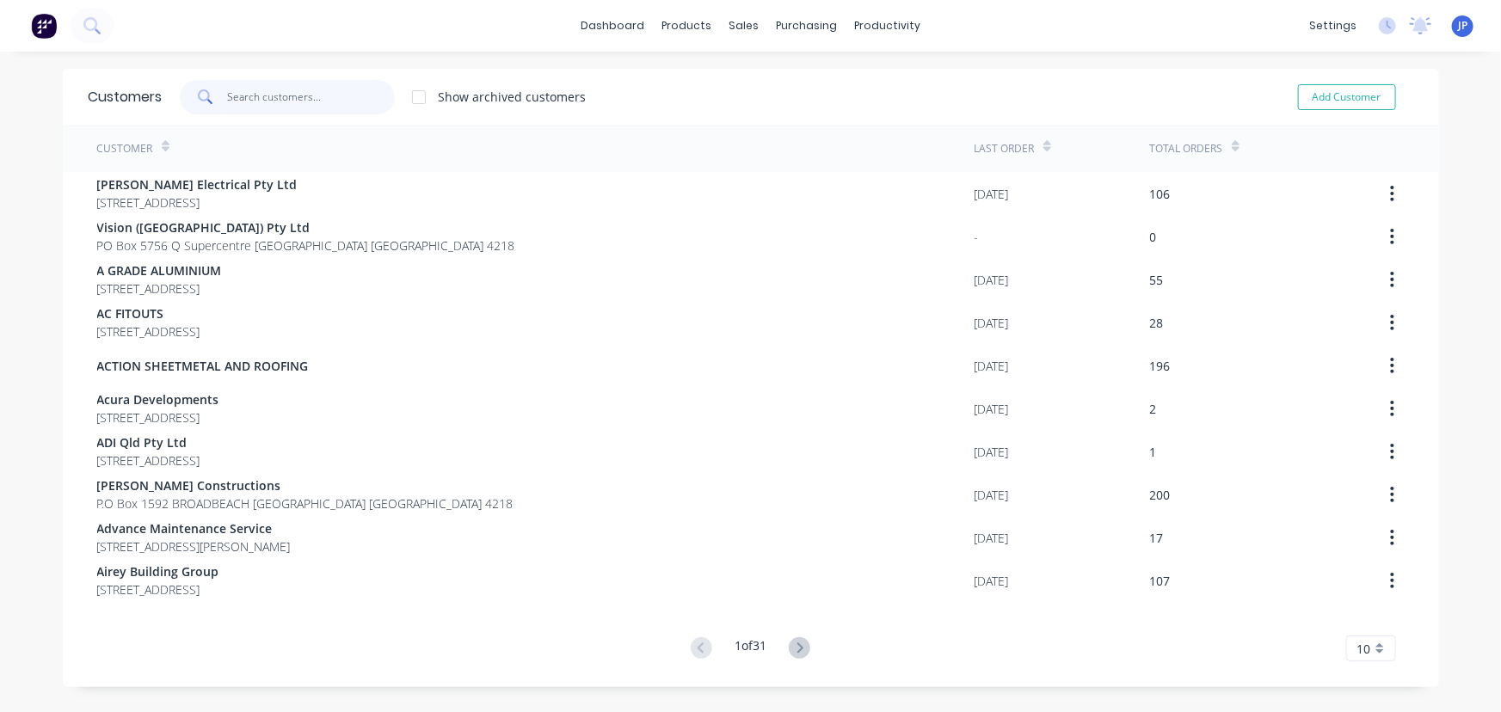
click at [308, 101] on input "text" at bounding box center [311, 97] width 168 height 34
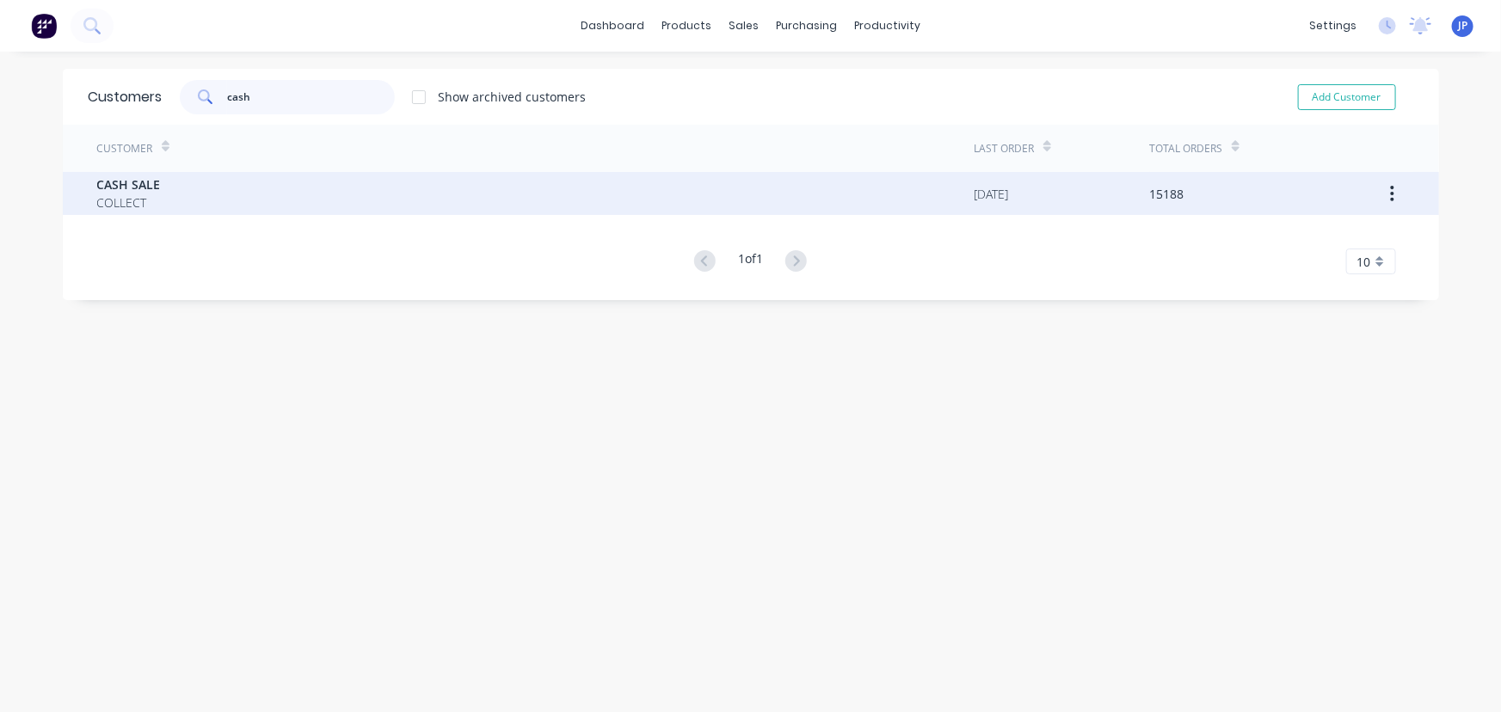
type input "cash"
click at [165, 201] on div "CASH SALE COLLECT" at bounding box center [535, 193] width 877 height 43
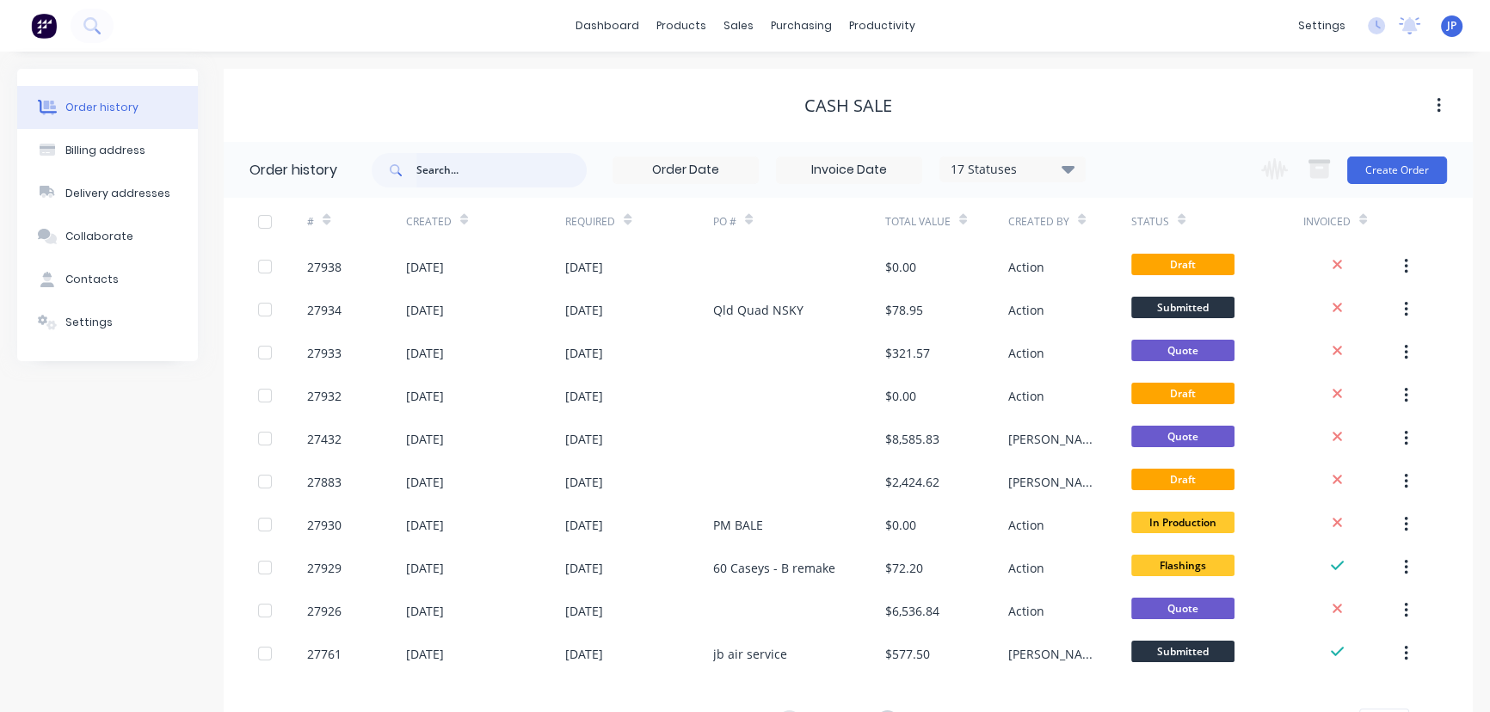
click at [448, 170] on input "text" at bounding box center [501, 170] width 170 height 34
type input "[PERSON_NAME]"
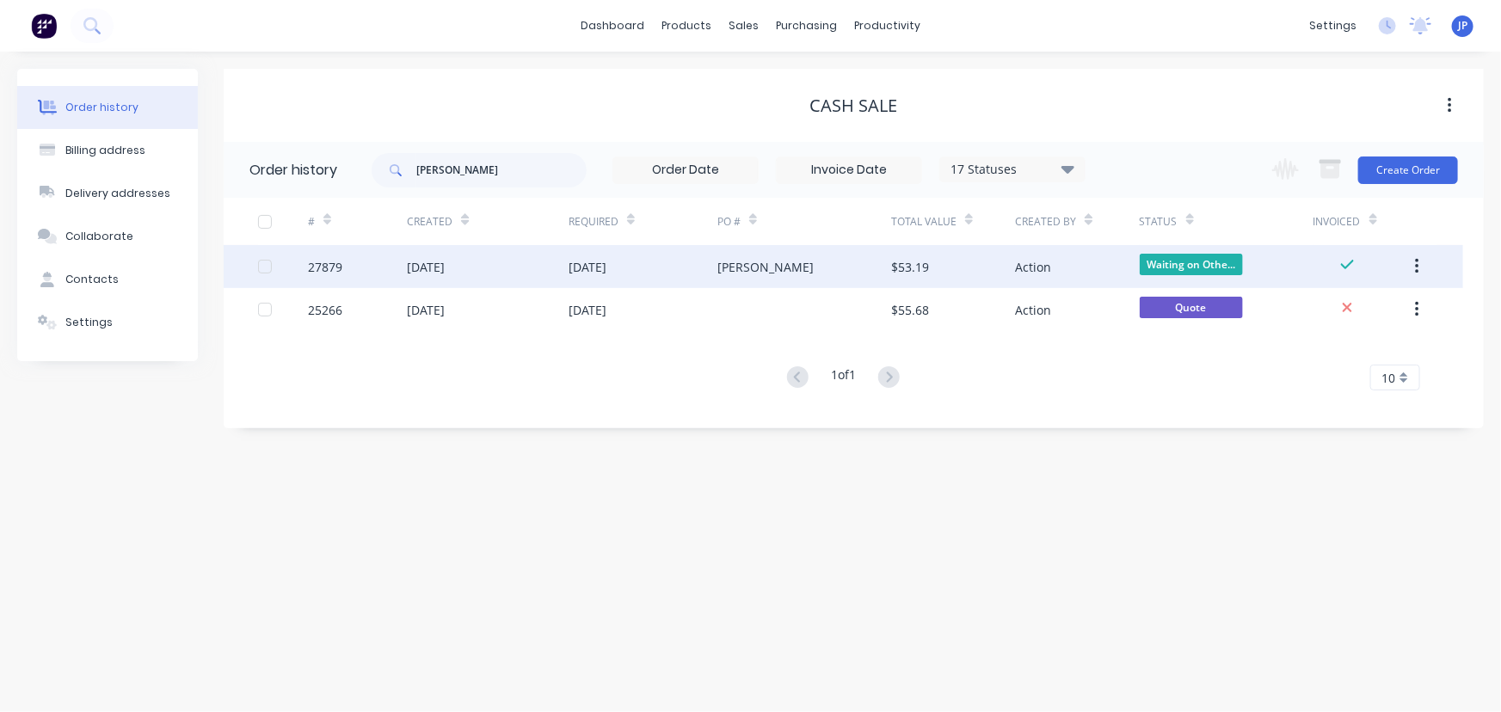
click at [489, 276] on div "[DATE]" at bounding box center [488, 266] width 162 height 43
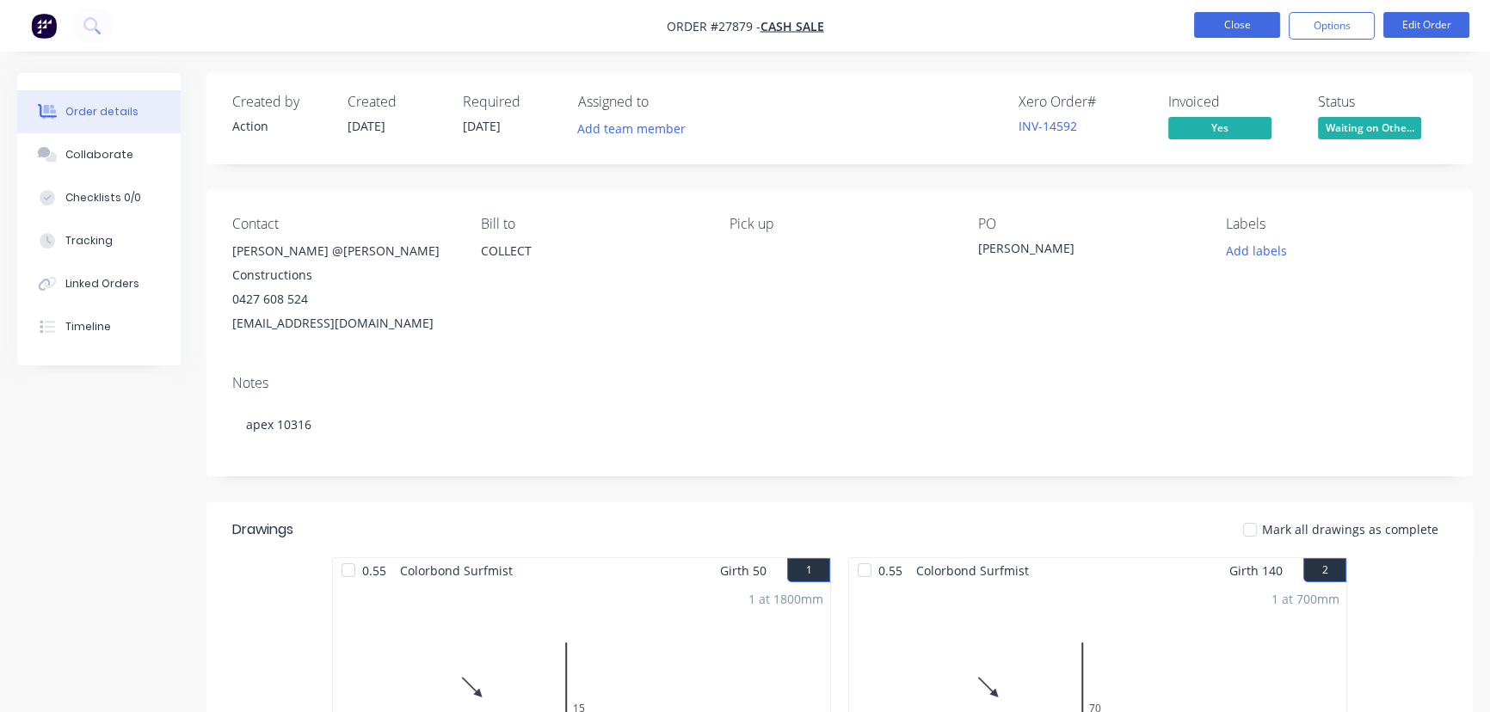
click at [1258, 33] on button "Close" at bounding box center [1237, 25] width 86 height 26
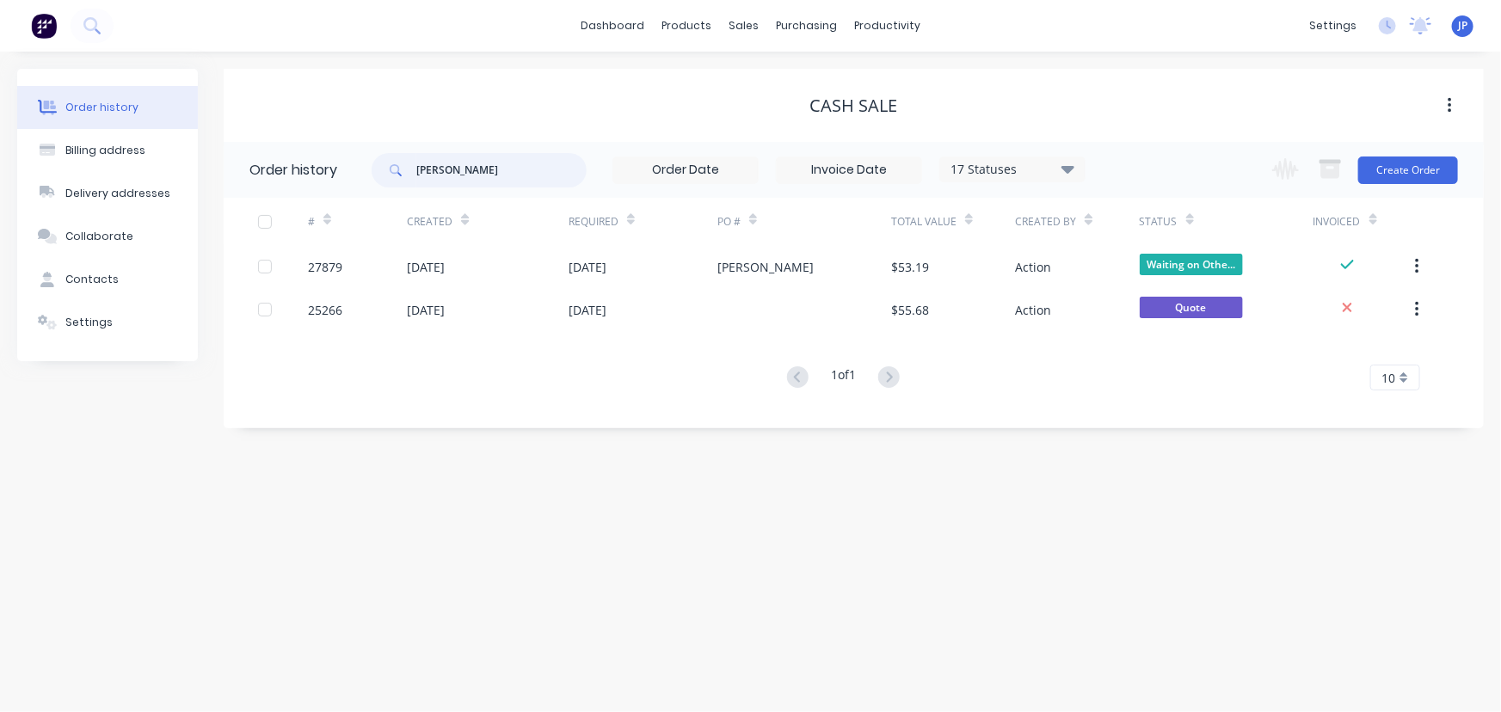
drag, startPoint x: 513, startPoint y: 178, endPoint x: 388, endPoint y: 183, distance: 125.7
click at [388, 183] on div "[PERSON_NAME]" at bounding box center [479, 170] width 215 height 34
type input "27432"
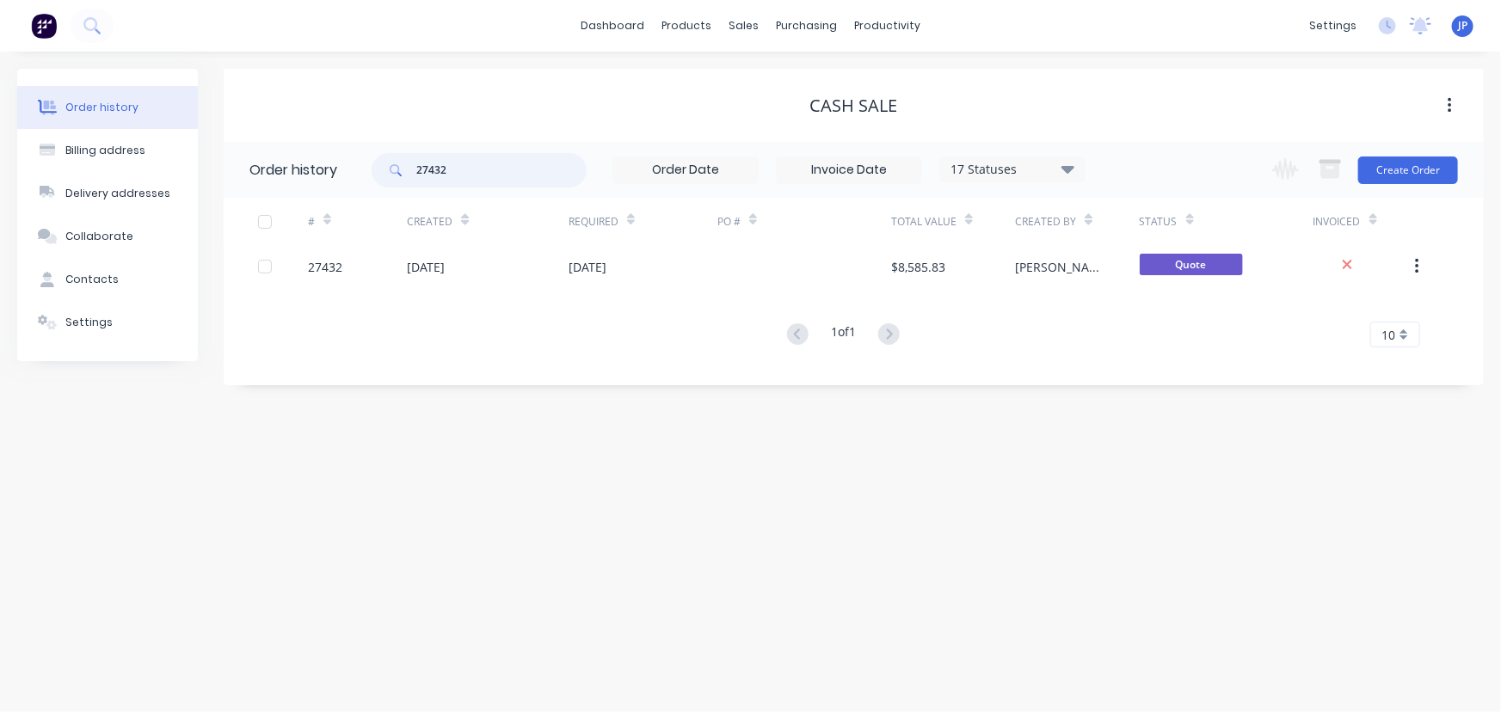
drag, startPoint x: 470, startPoint y: 173, endPoint x: 392, endPoint y: 188, distance: 79.8
click at [392, 188] on div "27432 17 Statuses Invoice Status Invoiced Not Invoiced Partial Order Status All…" at bounding box center [729, 170] width 714 height 56
type input "27800"
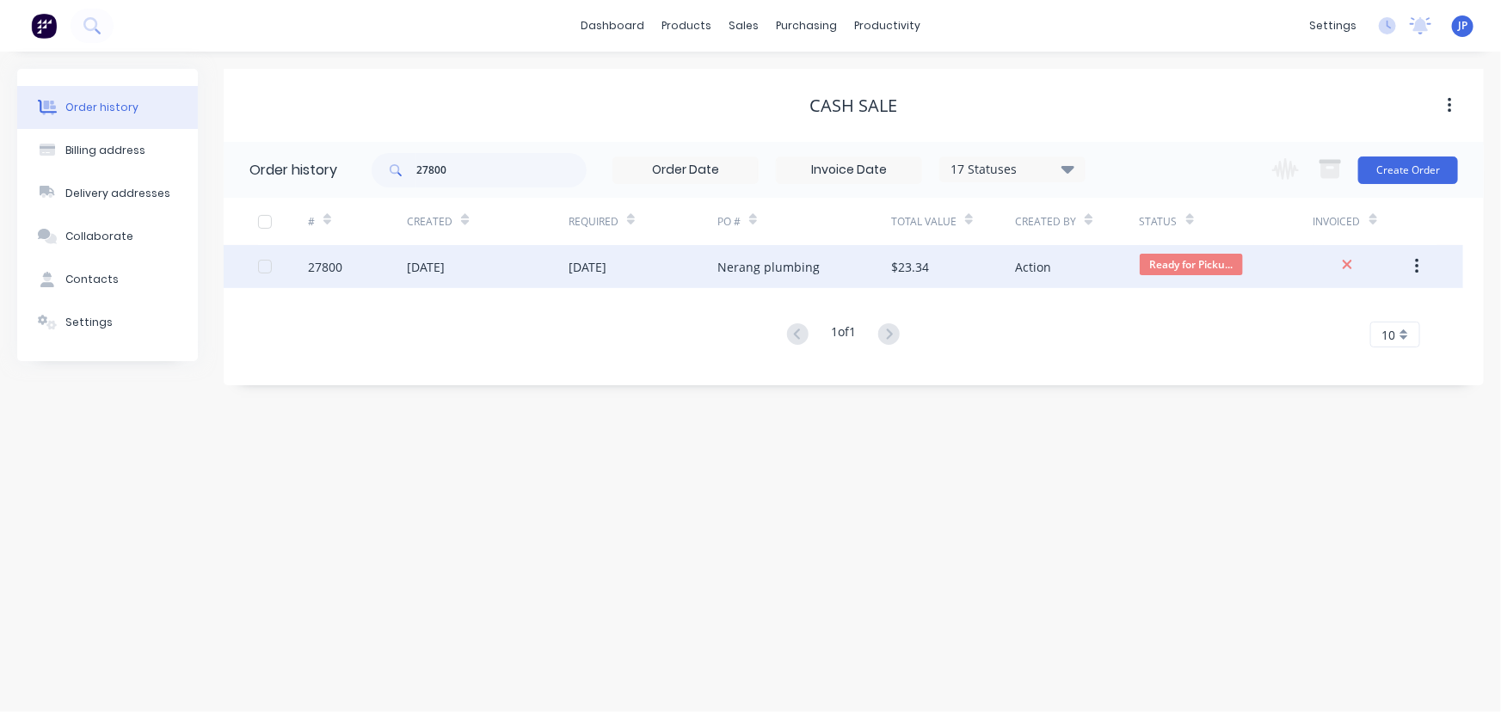
click at [427, 264] on div "[DATE]" at bounding box center [426, 267] width 38 height 18
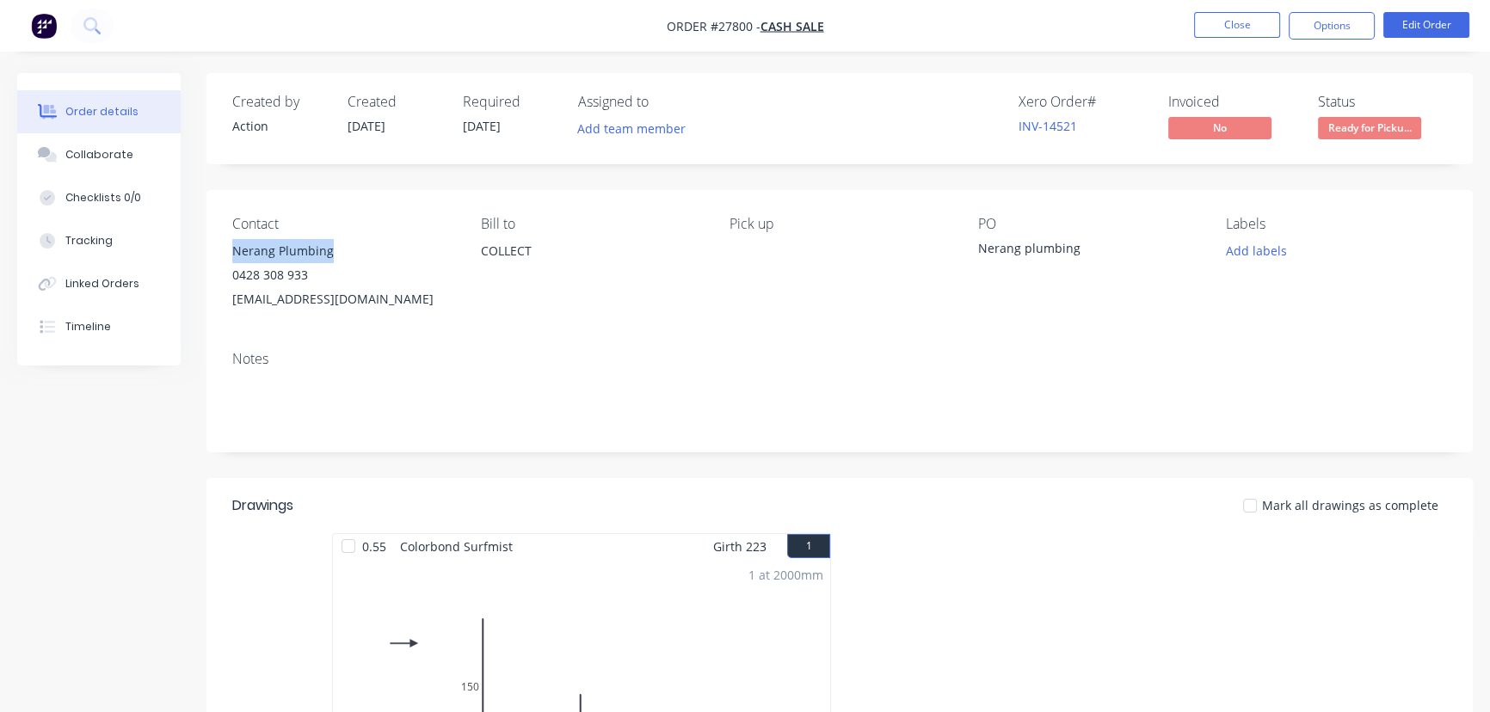
drag, startPoint x: 344, startPoint y: 245, endPoint x: 214, endPoint y: 243, distance: 129.9
click at [214, 243] on div "Contact Nerang Plumbing 0428 308 933 [EMAIL_ADDRESS][DOMAIN_NAME] [PERSON_NAME]…" at bounding box center [839, 263] width 1266 height 147
copy div "Nerang Plumbing"
click at [1310, 29] on button "Options" at bounding box center [1331, 26] width 86 height 28
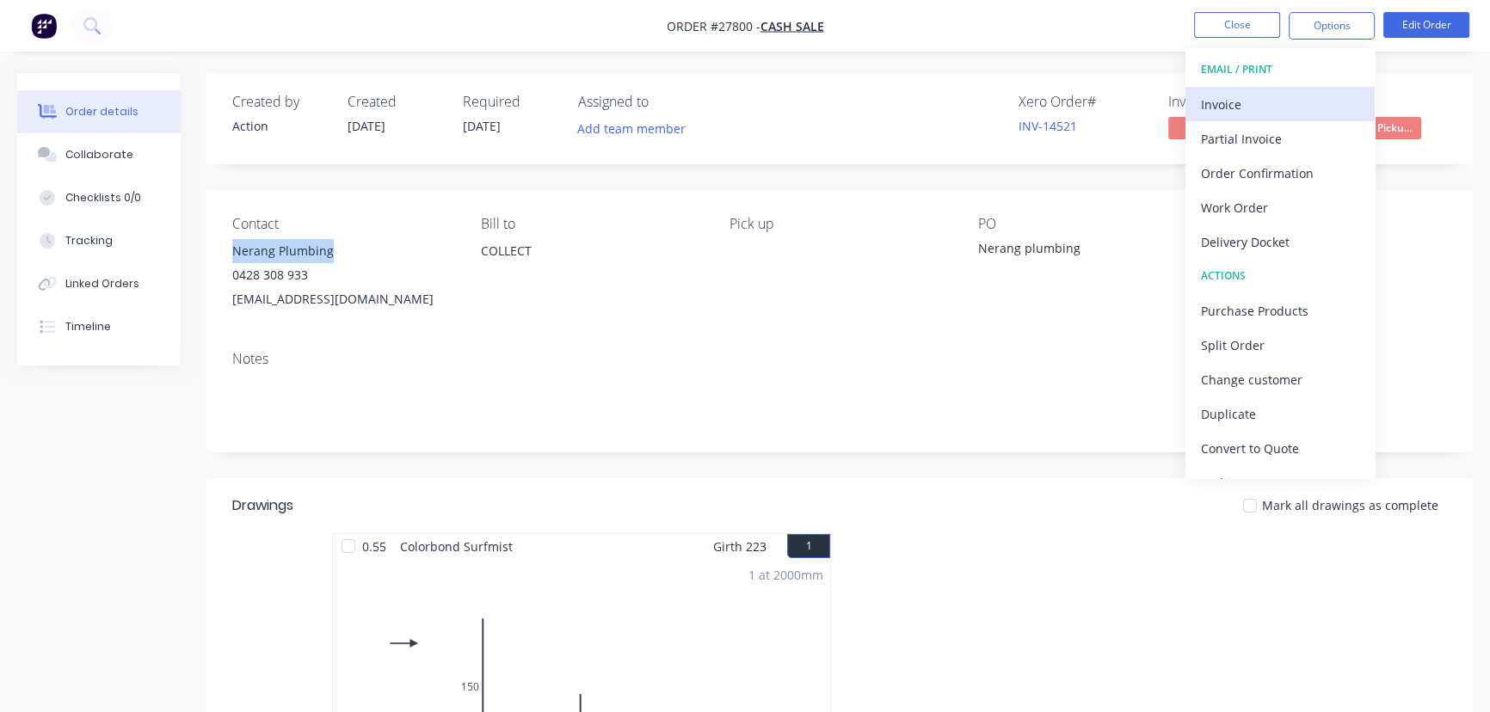
click at [1251, 110] on div "Invoice" at bounding box center [1280, 104] width 158 height 25
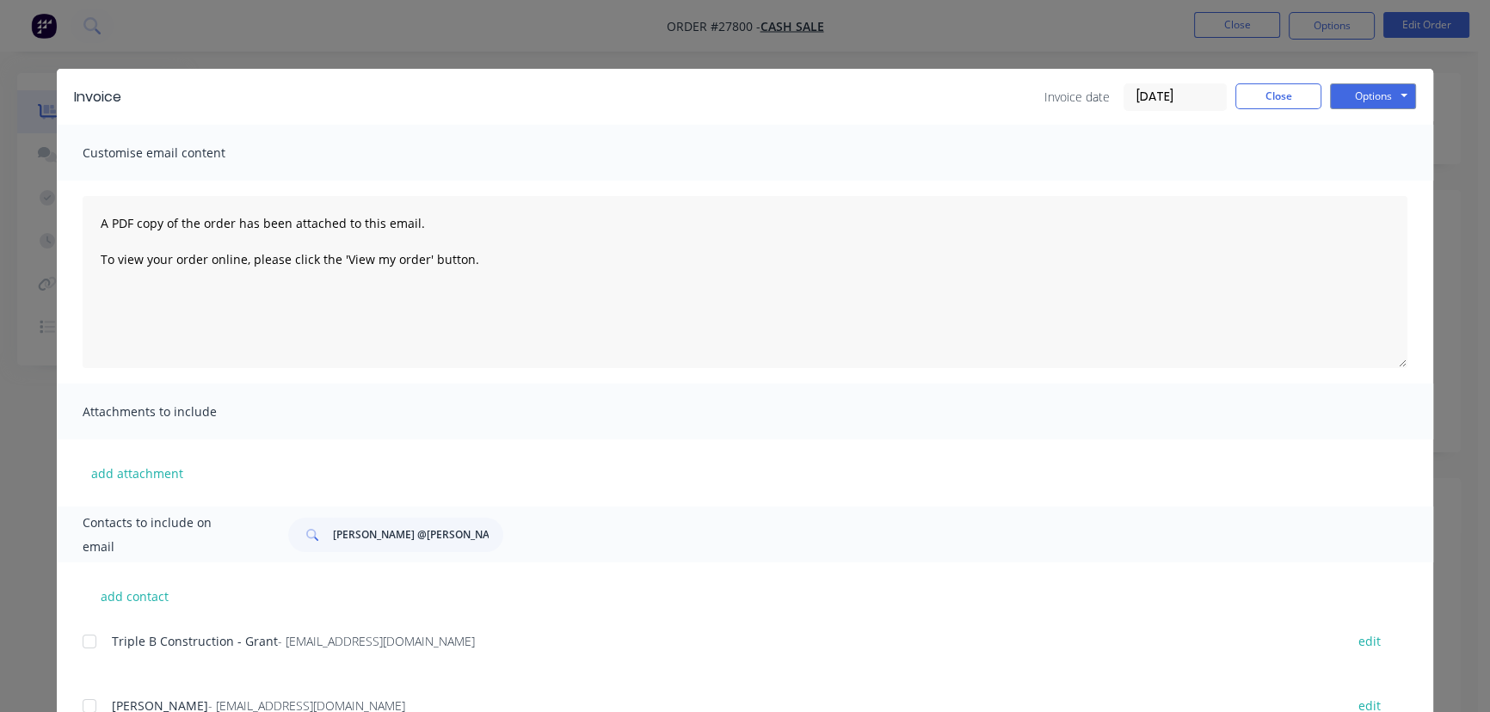
drag, startPoint x: 496, startPoint y: 544, endPoint x: 333, endPoint y: 557, distance: 164.0
click at [333, 557] on div "Contacts to include on email [PERSON_NAME] @[PERSON_NAME] Constructions" at bounding box center [745, 535] width 1376 height 56
drag, startPoint x: 362, startPoint y: 546, endPoint x: 733, endPoint y: 642, distance: 382.8
click at [733, 642] on div "Triple B Construction - Grant - [EMAIL_ADDRESS][DOMAIN_NAME]" at bounding box center [719, 641] width 1215 height 18
drag, startPoint x: 484, startPoint y: 534, endPoint x: 255, endPoint y: 562, distance: 231.4
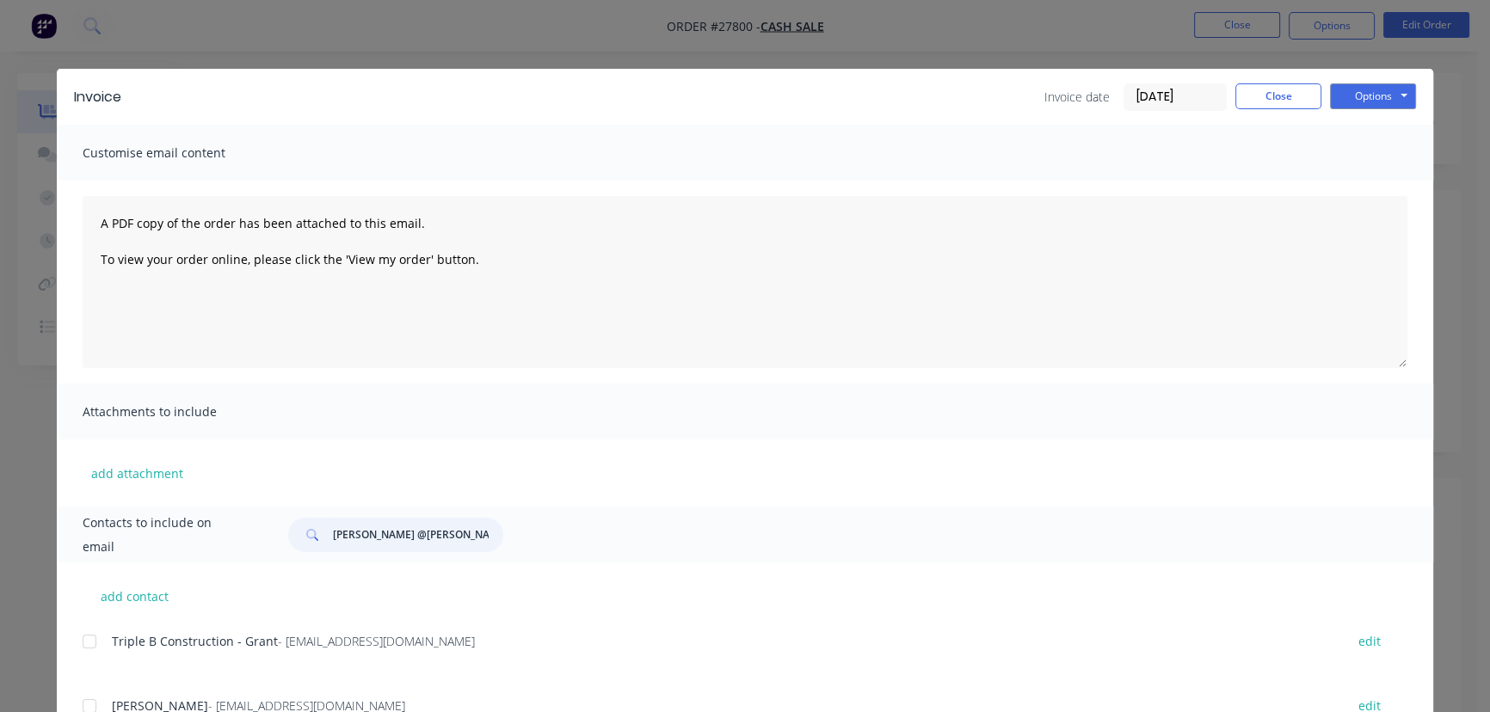
paste input "Nerang Plumbing"
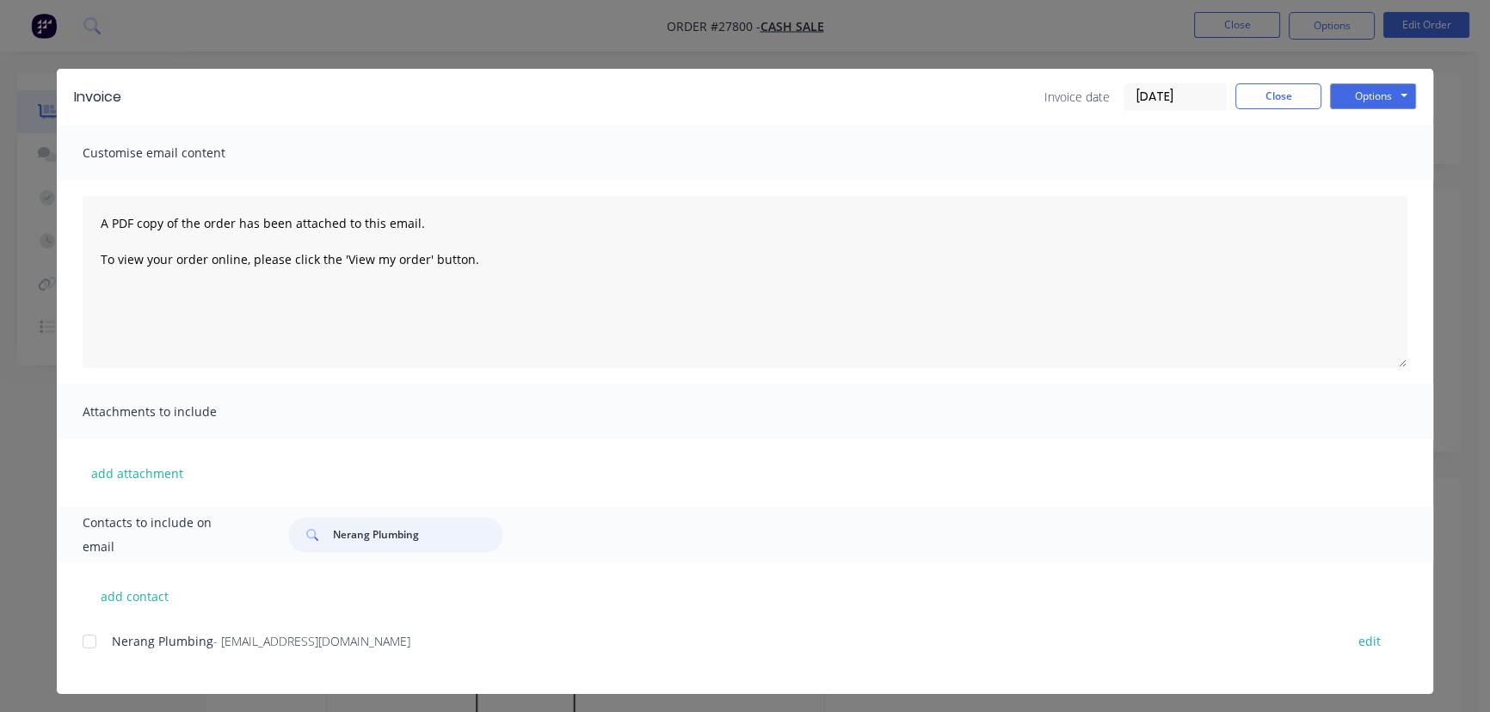
type input "Nerang Plumbing"
drag, startPoint x: 386, startPoint y: 647, endPoint x: 77, endPoint y: 659, distance: 309.9
click at [83, 659] on div "Nerang Plumbing - [EMAIL_ADDRESS][DOMAIN_NAME] edit" at bounding box center [758, 652] width 1350 height 44
copy div "Nerang Plumbing - [EMAIL_ADDRESS][DOMAIN_NAME]"
click at [1361, 95] on button "Options" at bounding box center [1373, 96] width 86 height 26
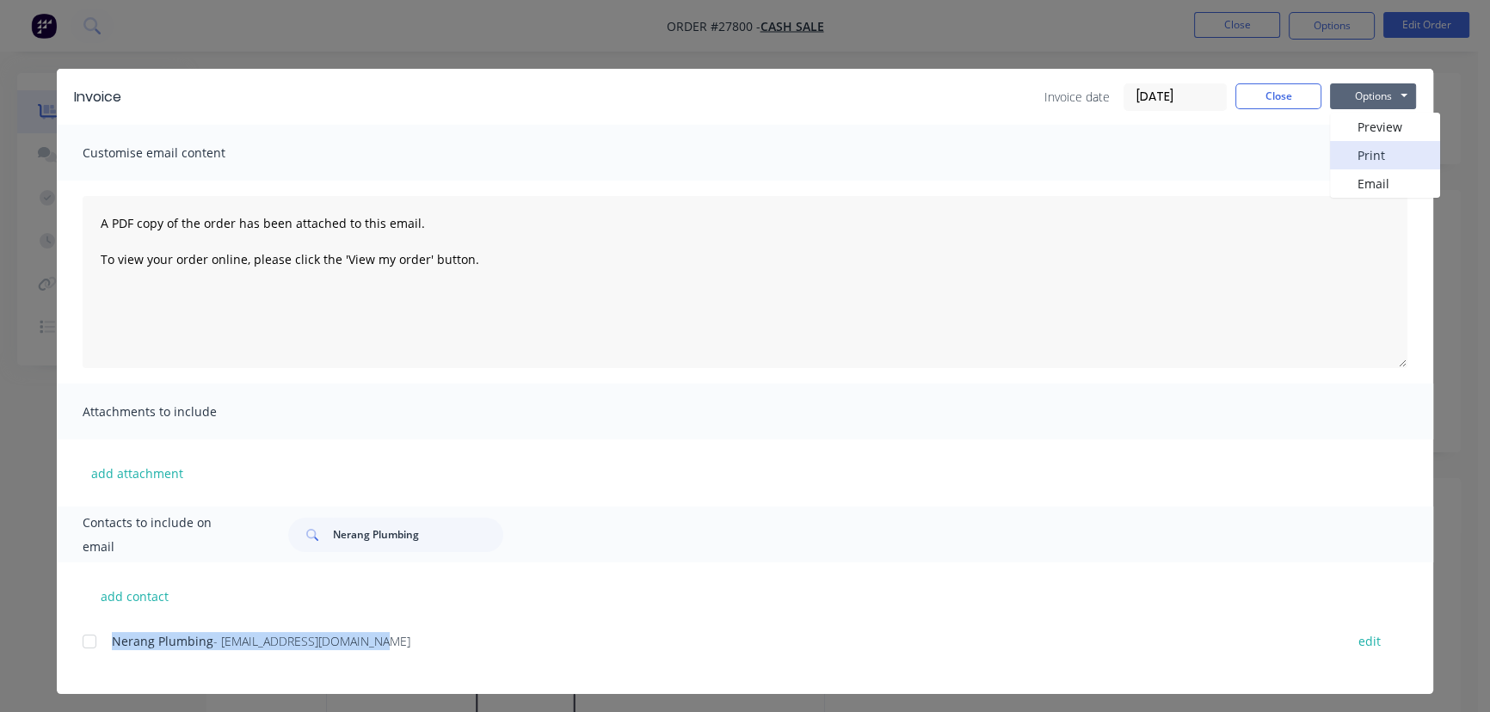
click at [1351, 155] on button "Print" at bounding box center [1385, 155] width 110 height 28
click at [1269, 97] on button "Close" at bounding box center [1278, 96] width 86 height 26
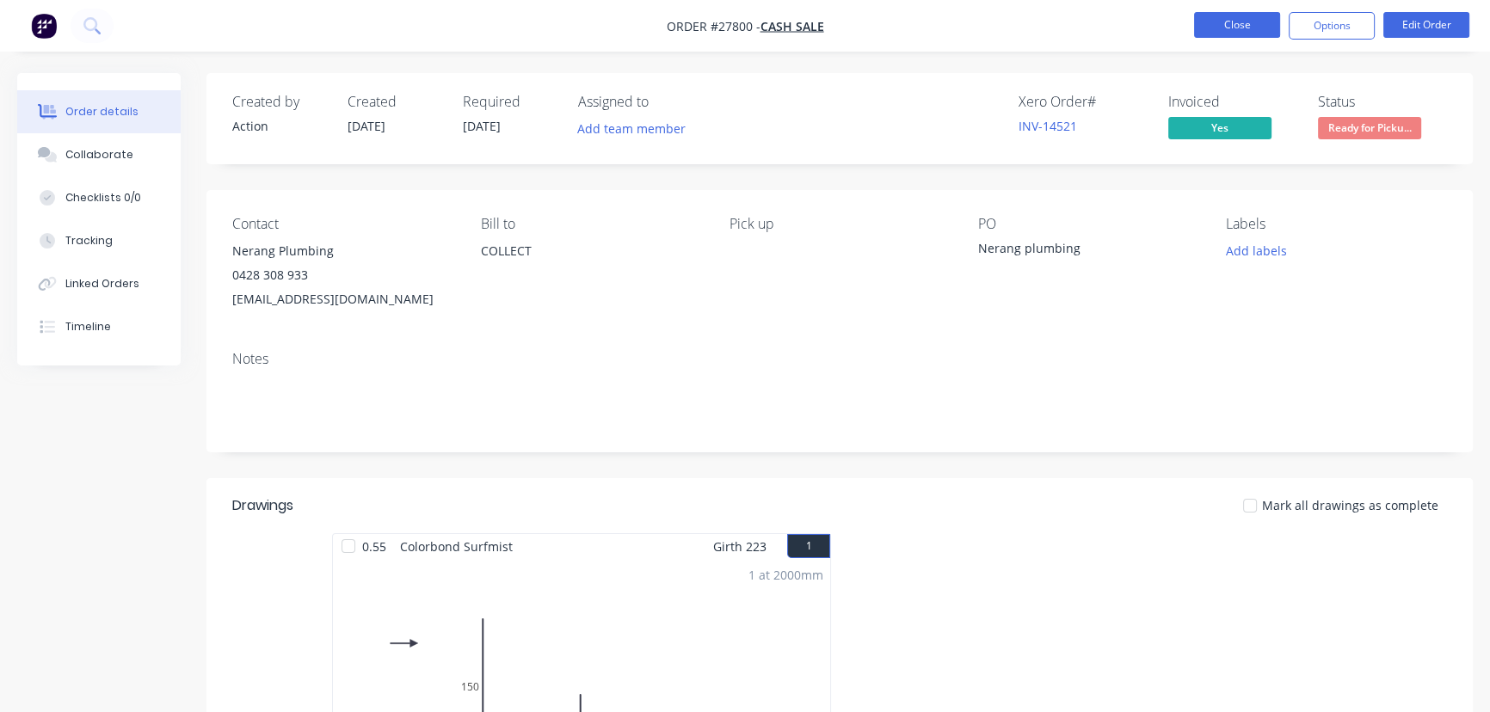
click at [1253, 18] on button "Close" at bounding box center [1237, 25] width 86 height 26
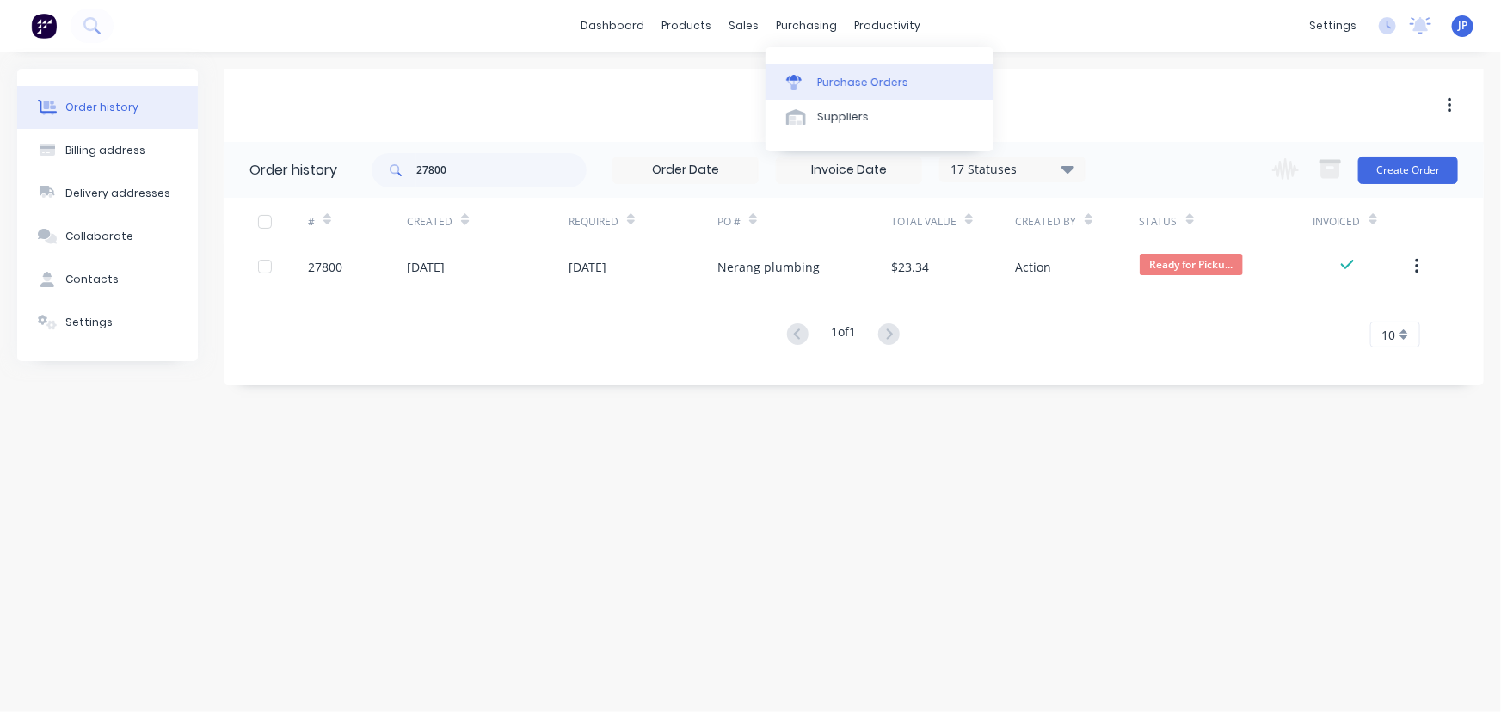
drag, startPoint x: 836, startPoint y: 77, endPoint x: 811, endPoint y: 77, distance: 25.0
click at [836, 77] on div "Purchase Orders" at bounding box center [862, 82] width 91 height 15
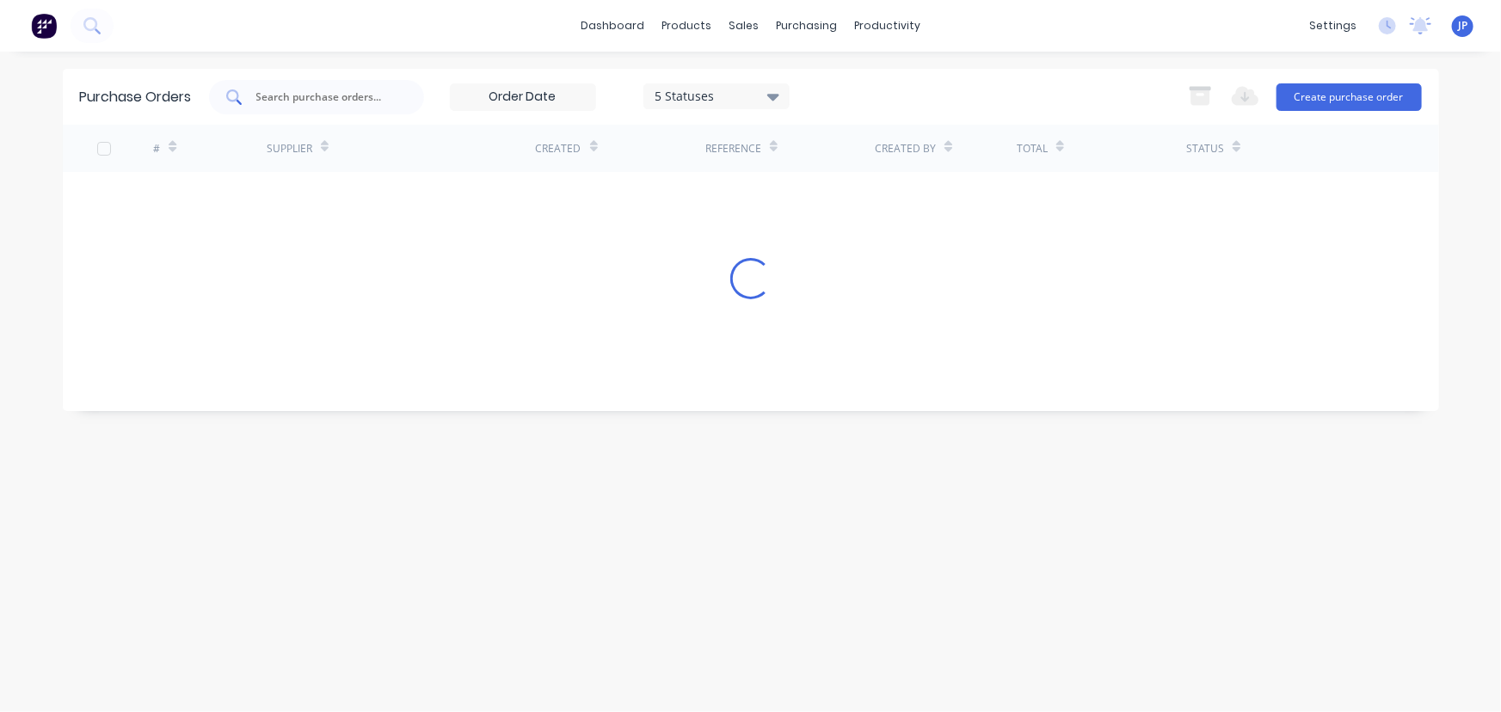
click at [309, 89] on input "text" at bounding box center [326, 97] width 143 height 17
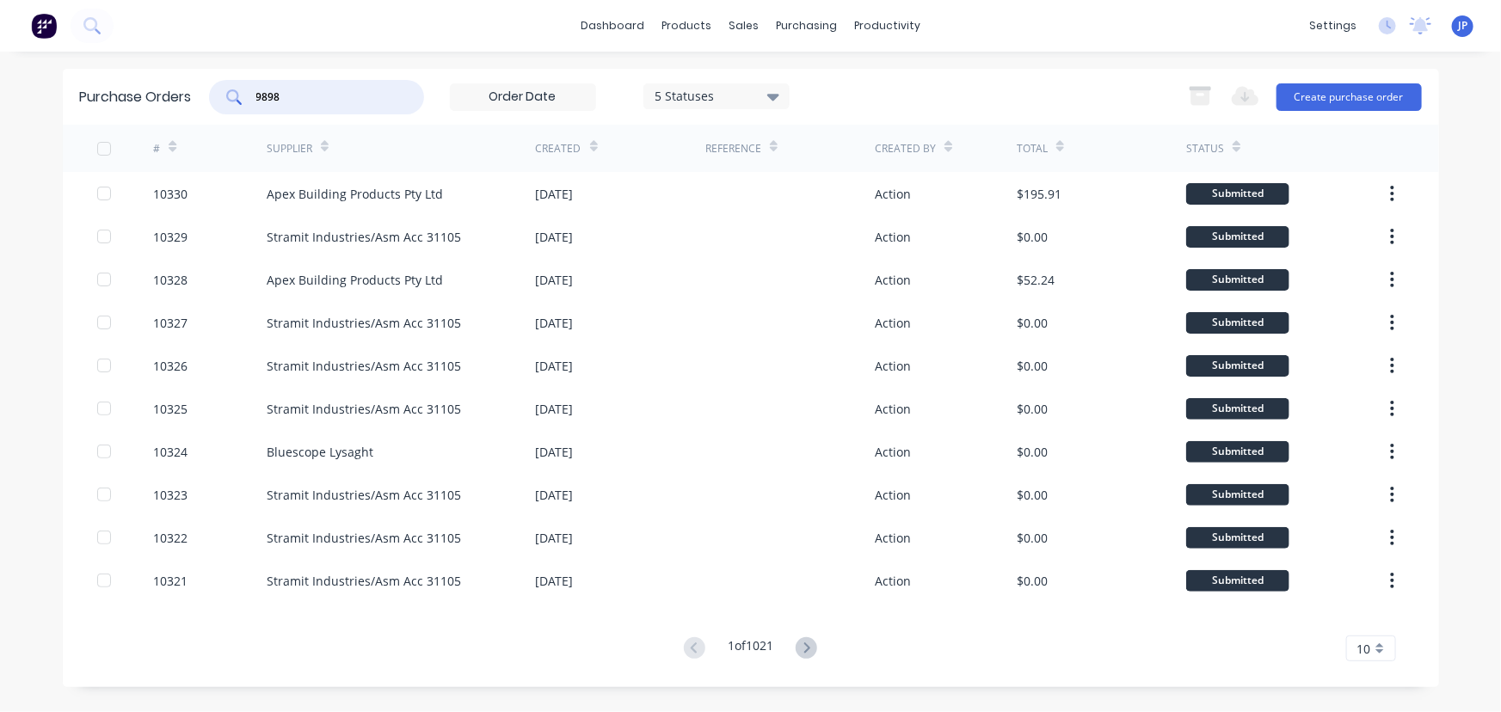
type input "9898"
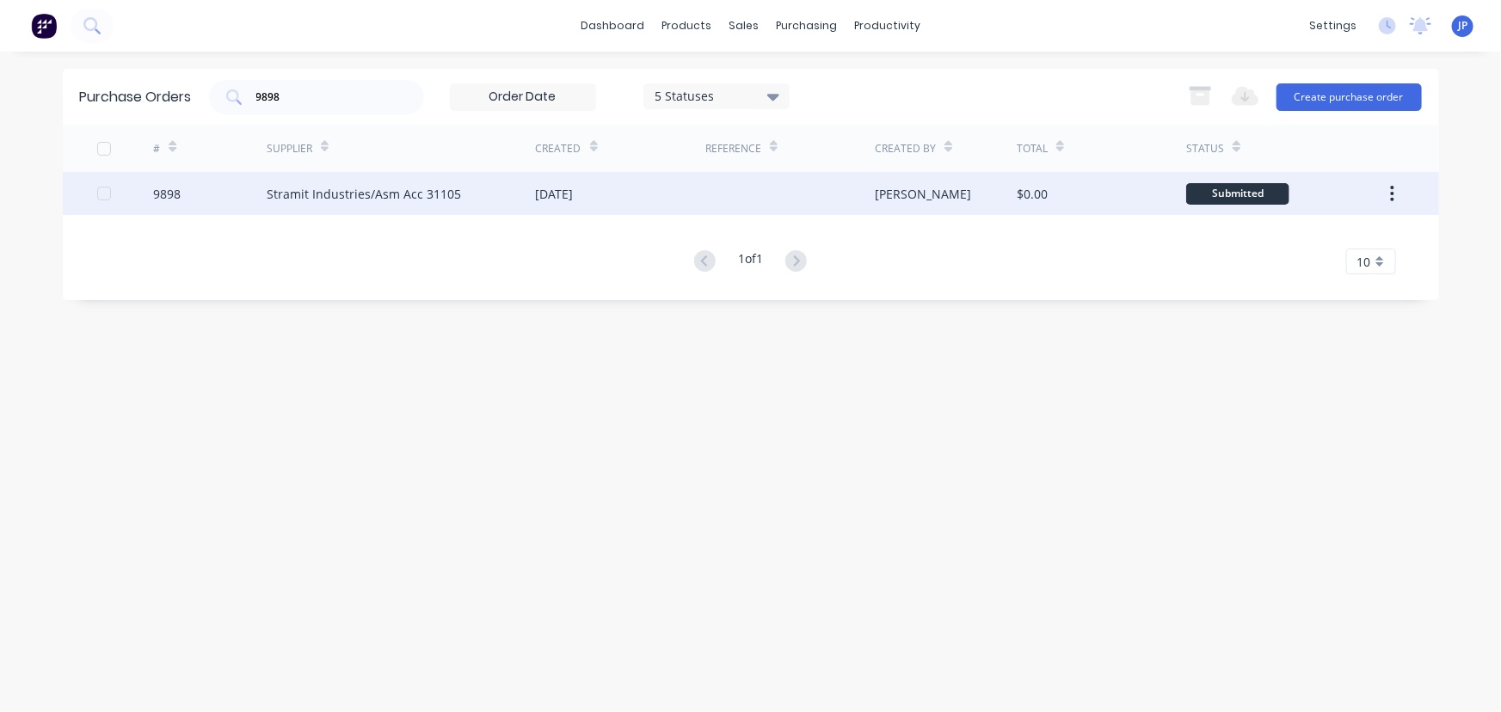
click at [292, 194] on div "Stramit Industries/Asm Acc 31105" at bounding box center [364, 194] width 194 height 18
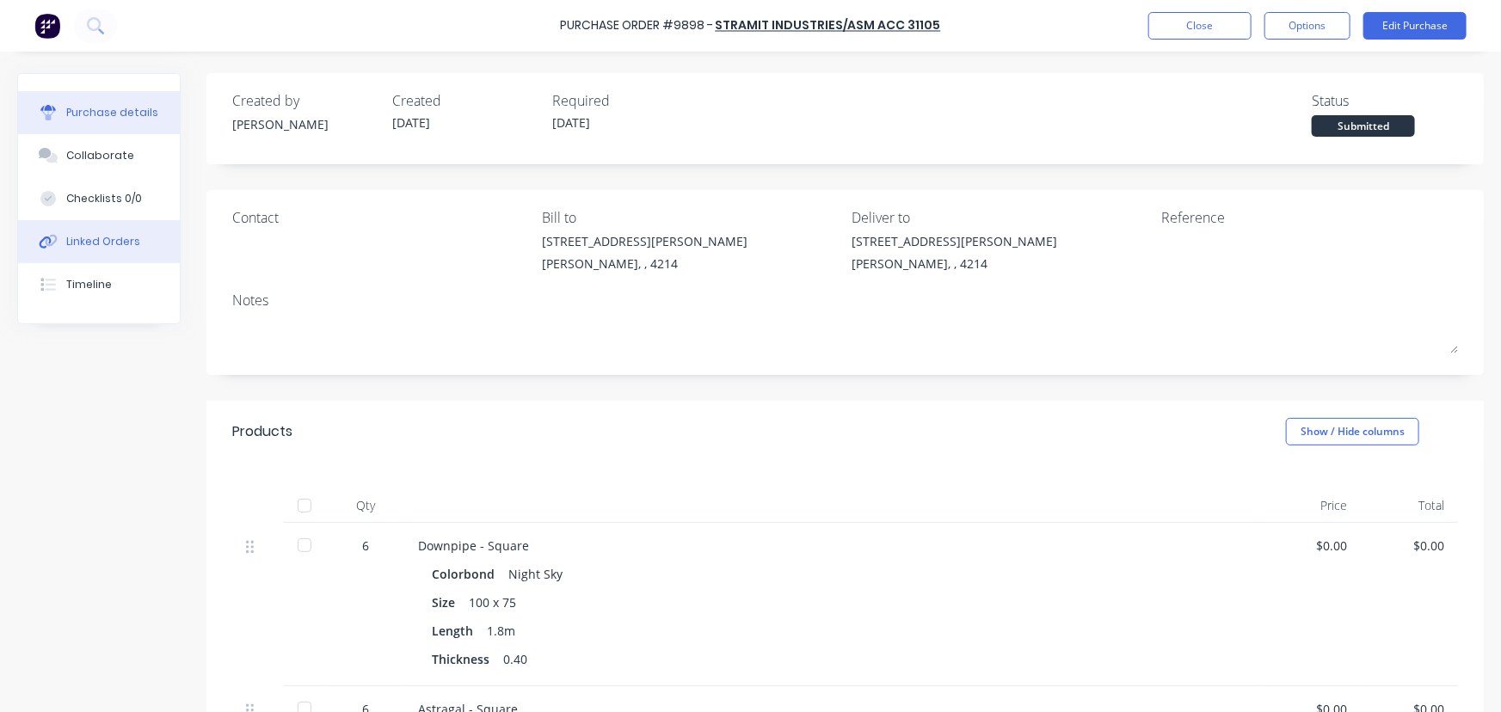
click at [127, 238] on div "Linked Orders" at bounding box center [103, 241] width 74 height 15
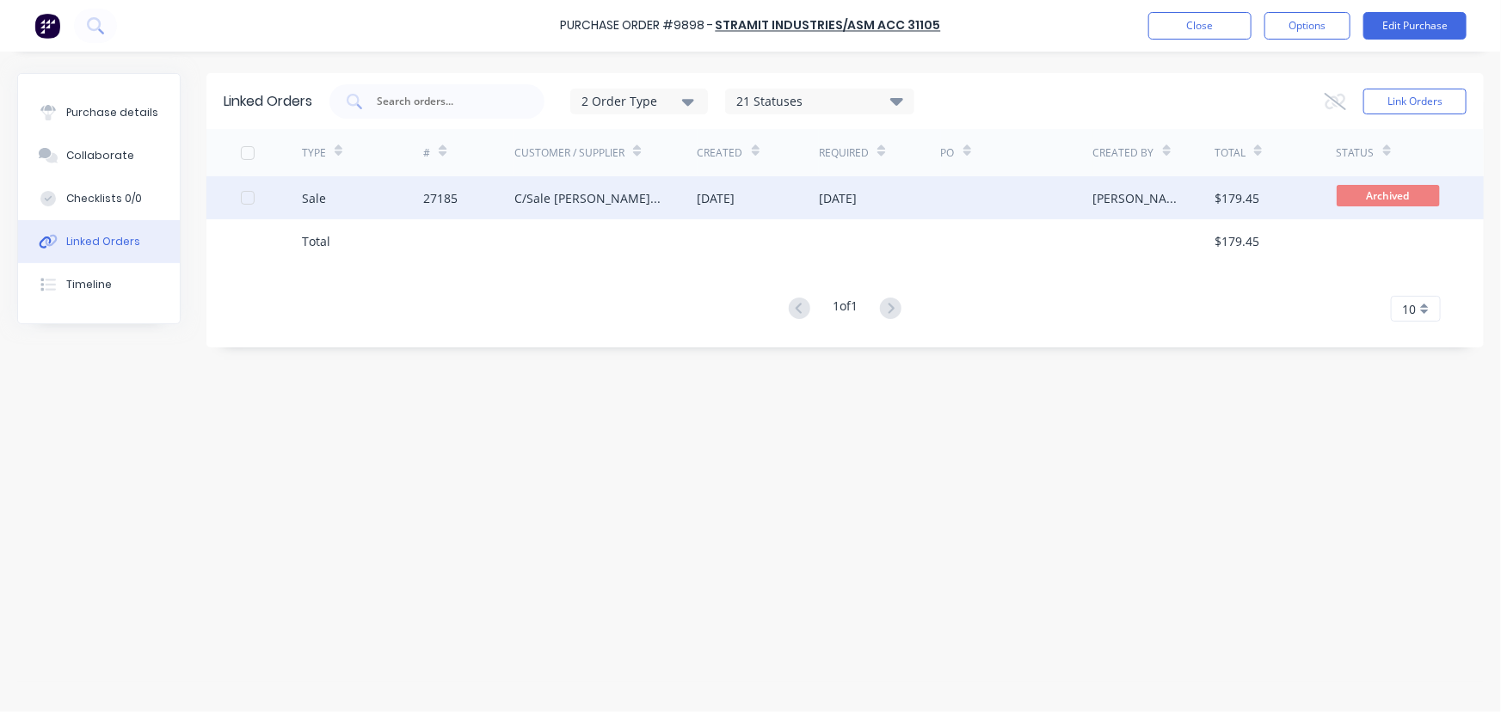
click at [609, 203] on div "C/Sale [PERSON_NAME] Pty Ltd" at bounding box center [588, 198] width 148 height 18
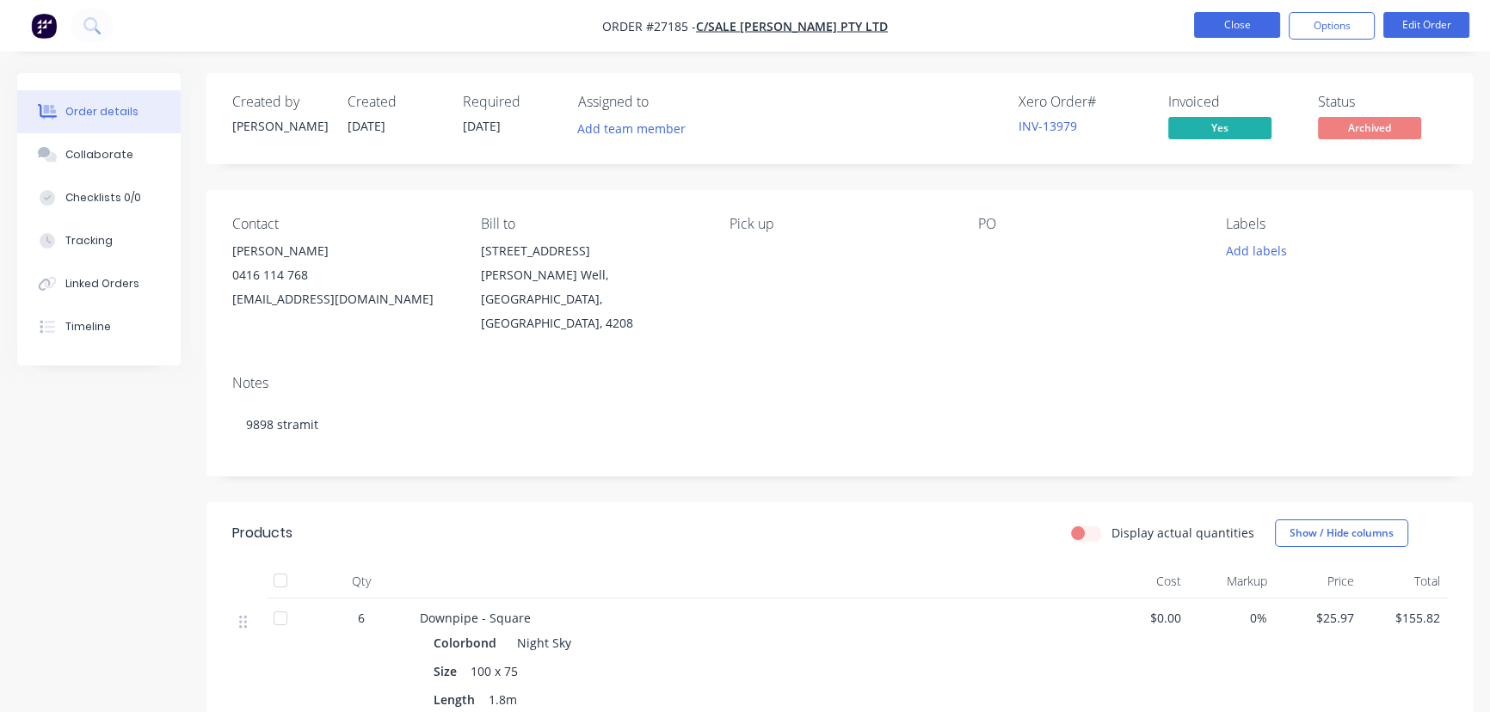
click at [1213, 25] on button "Close" at bounding box center [1237, 25] width 86 height 26
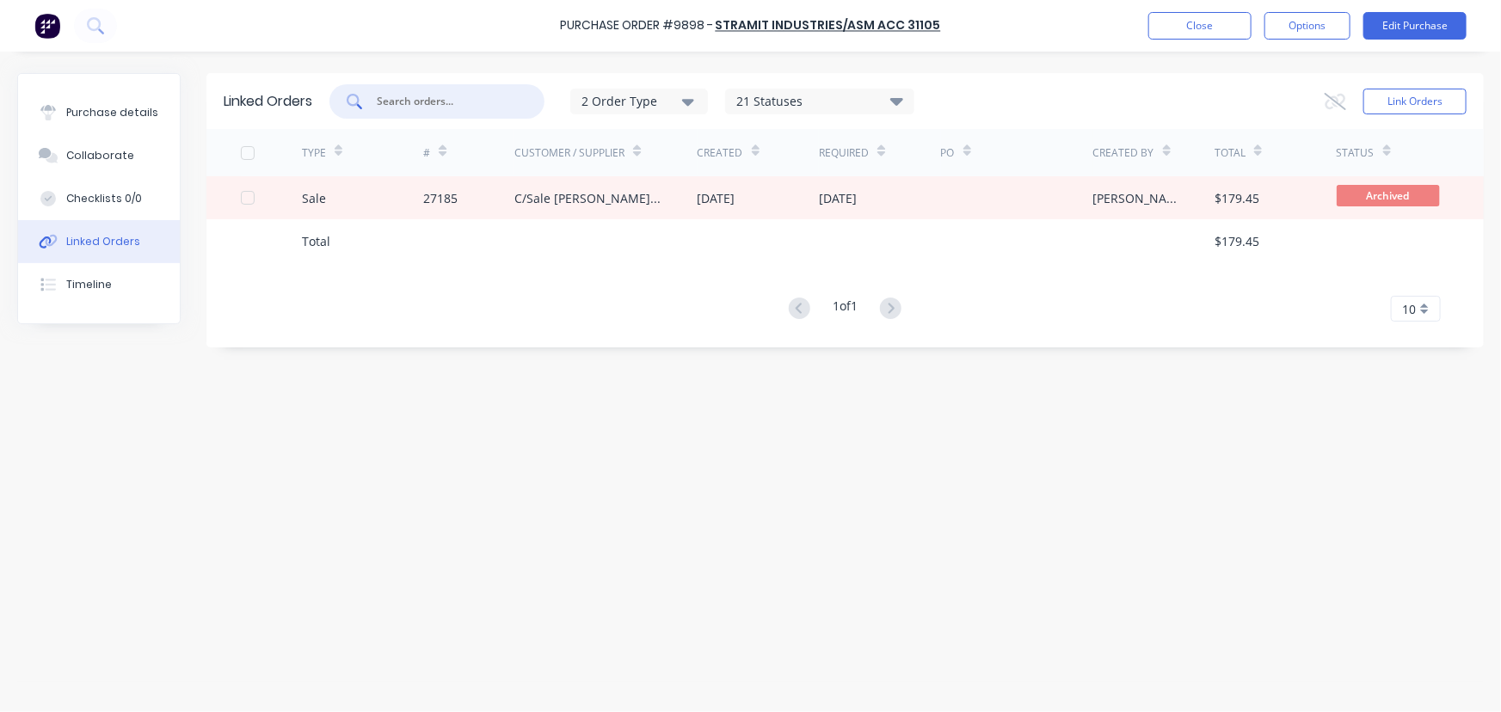
click at [415, 99] on input "text" at bounding box center [446, 101] width 143 height 17
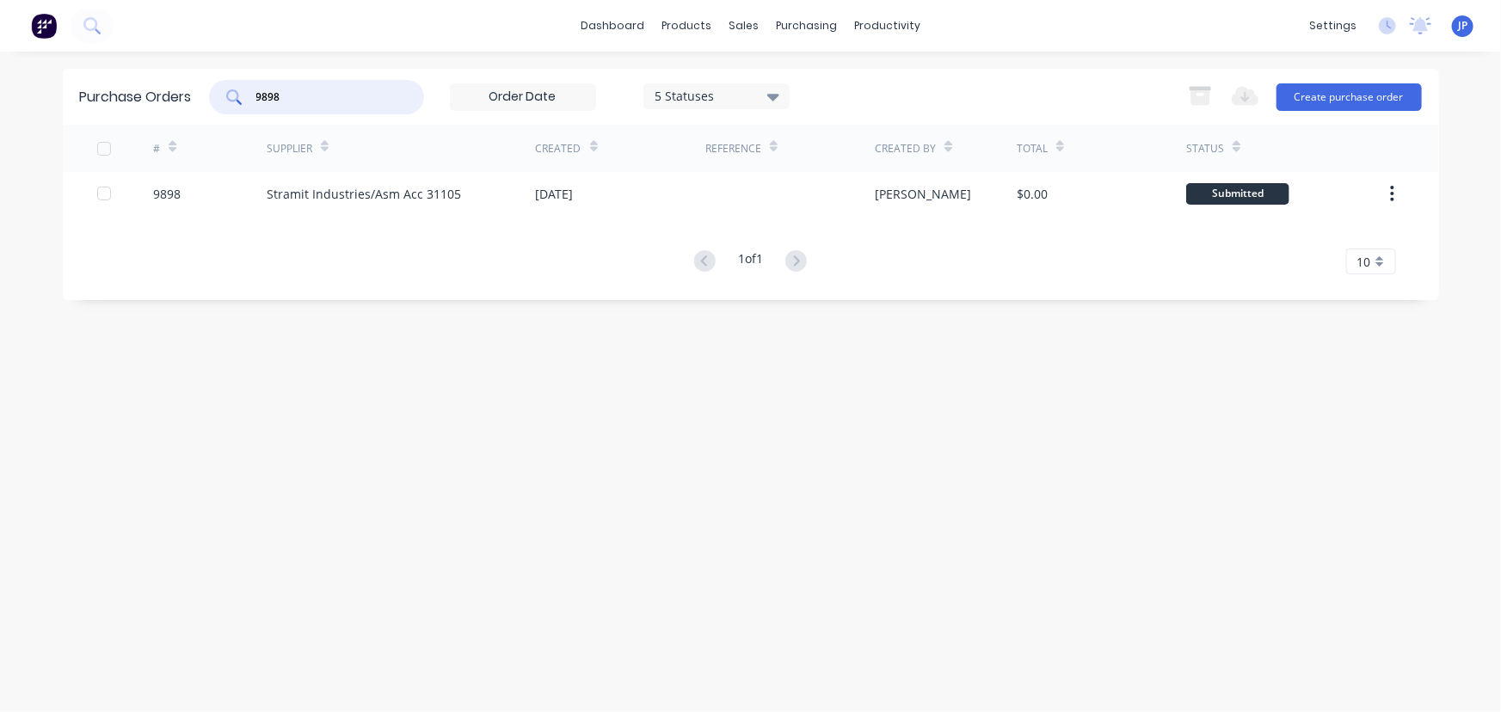
drag, startPoint x: 279, startPoint y: 91, endPoint x: 200, endPoint y: 76, distance: 79.8
click at [214, 95] on div "9898" at bounding box center [316, 97] width 215 height 34
type input "9896"
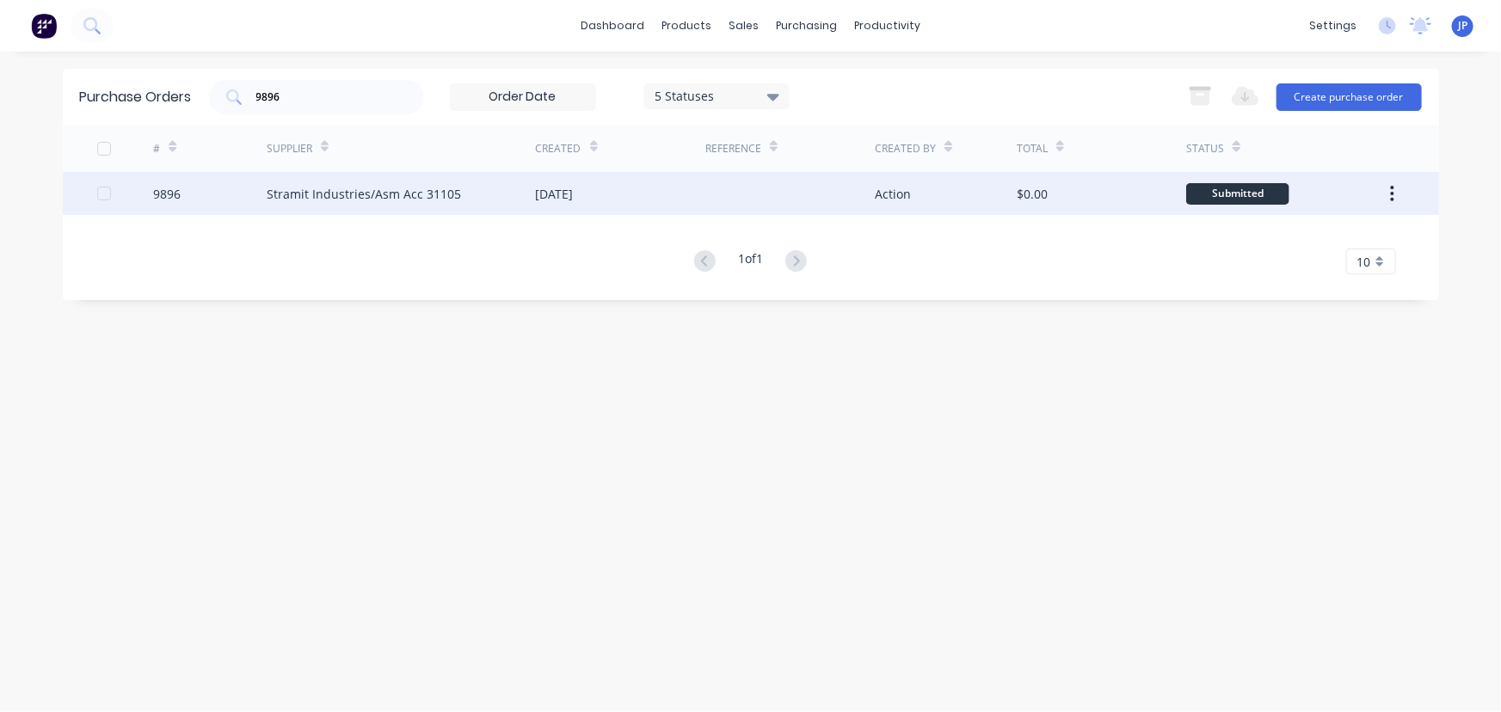
click at [273, 186] on div "Stramit Industries/Asm Acc 31105" at bounding box center [364, 194] width 194 height 18
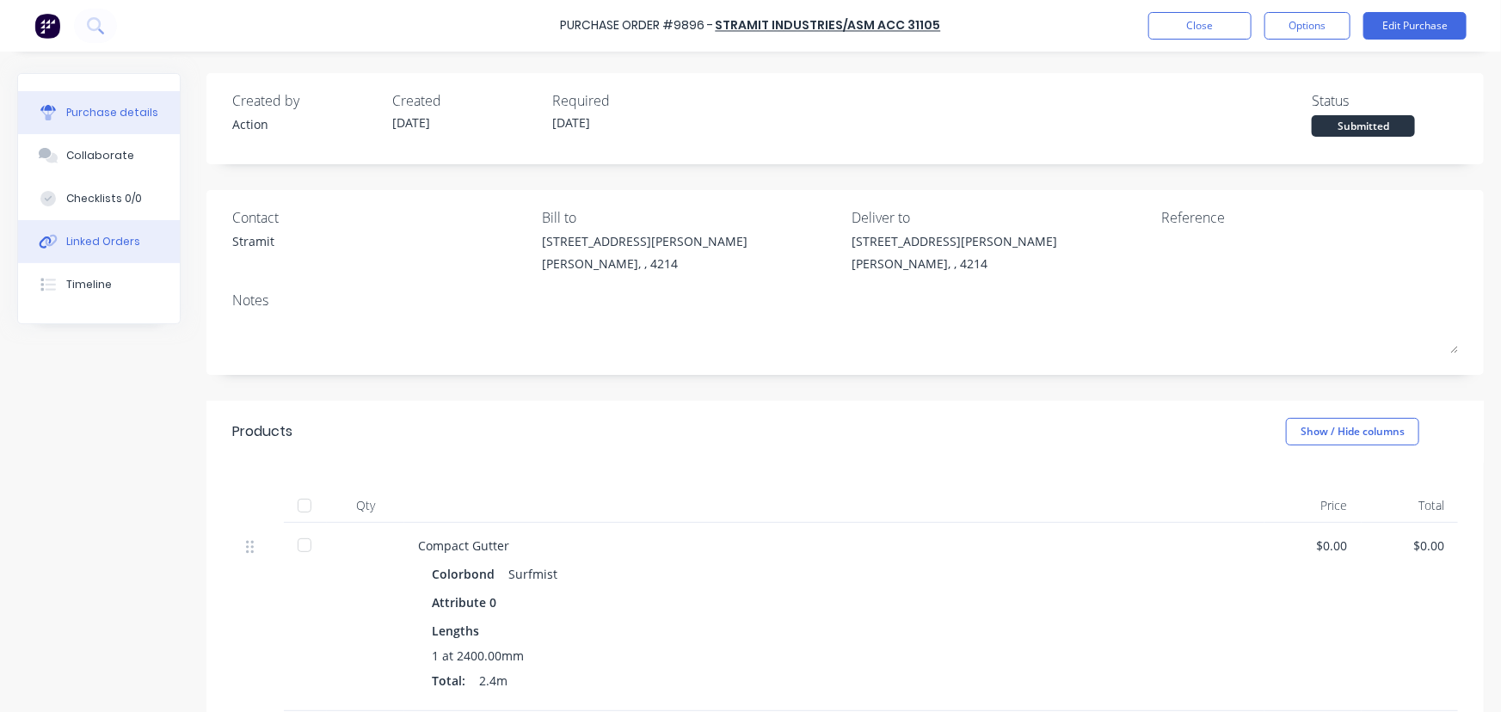
click at [109, 243] on div "Linked Orders" at bounding box center [103, 241] width 74 height 15
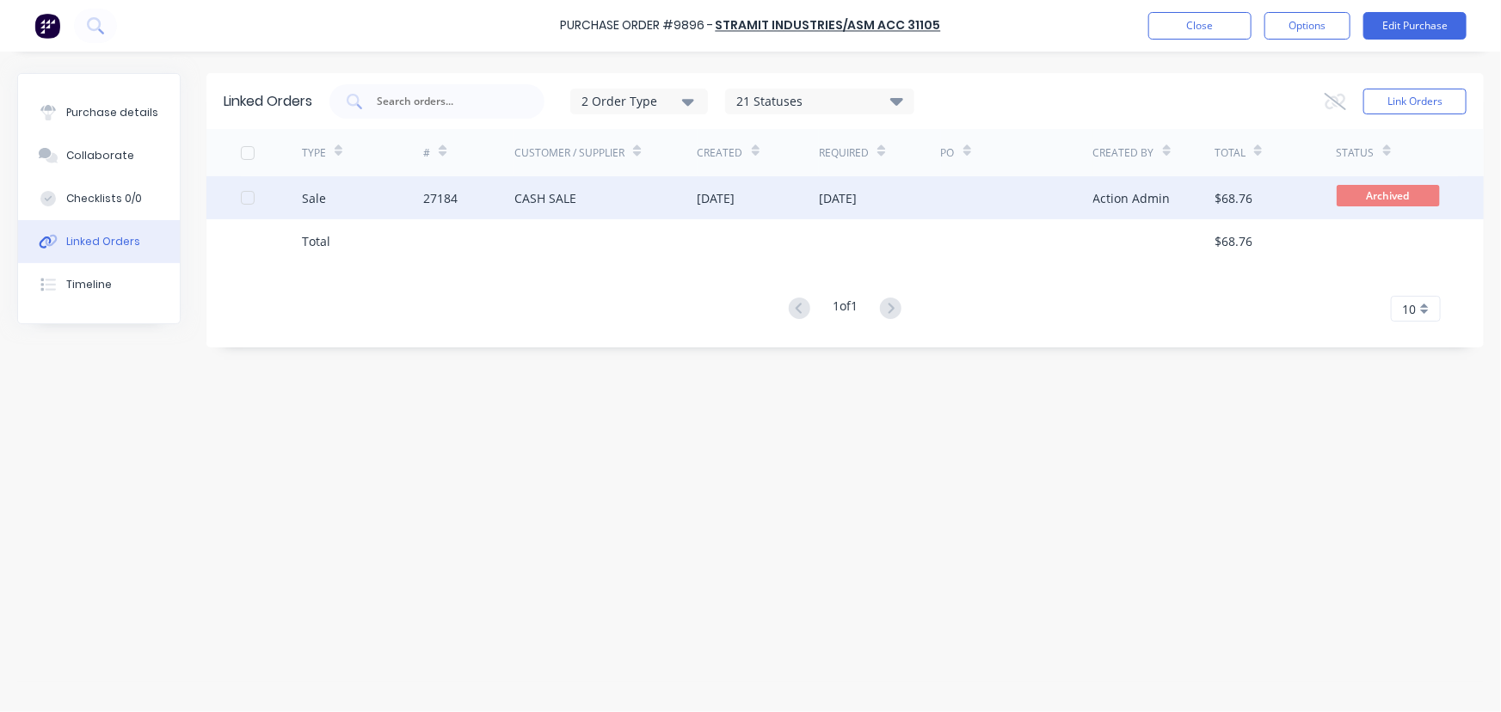
click at [529, 199] on div "CASH SALE" at bounding box center [545, 198] width 62 height 18
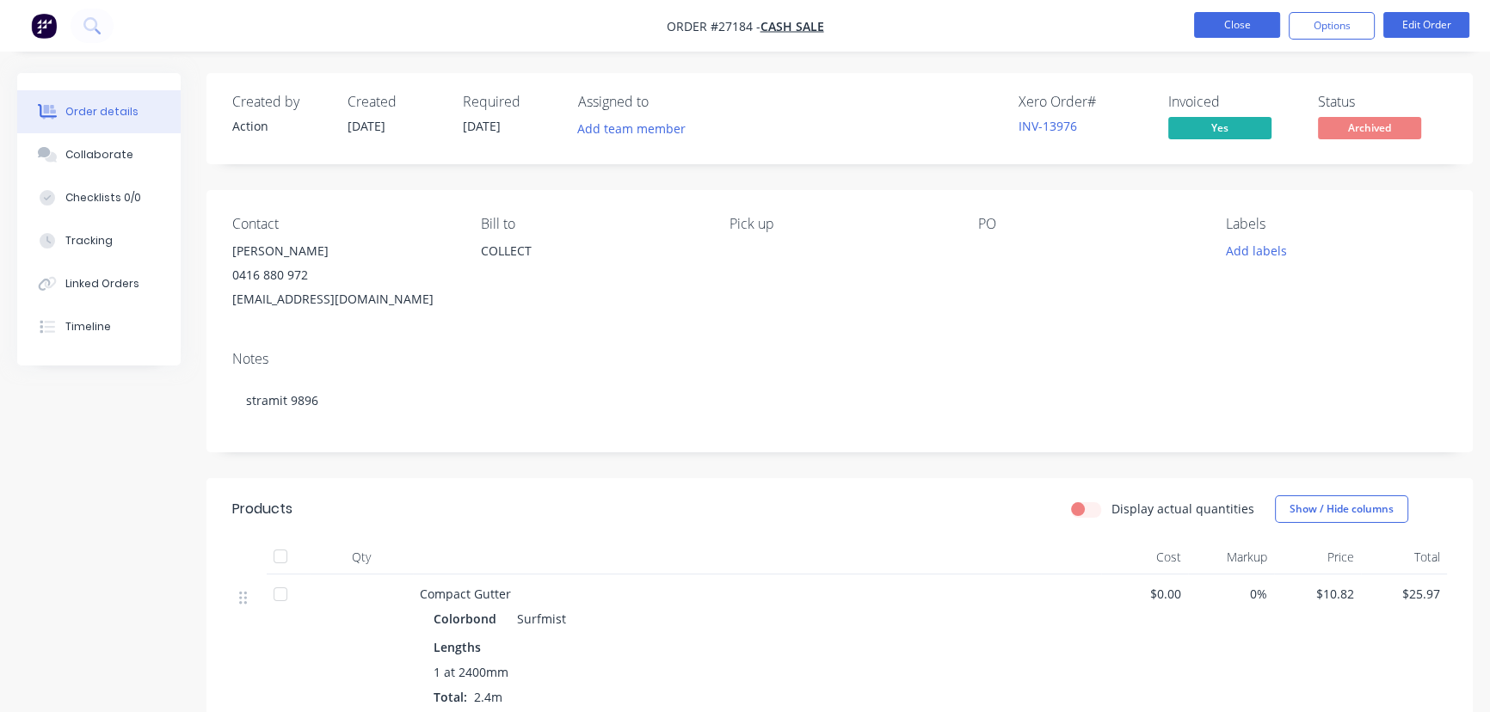
click at [1257, 31] on button "Close" at bounding box center [1237, 25] width 86 height 26
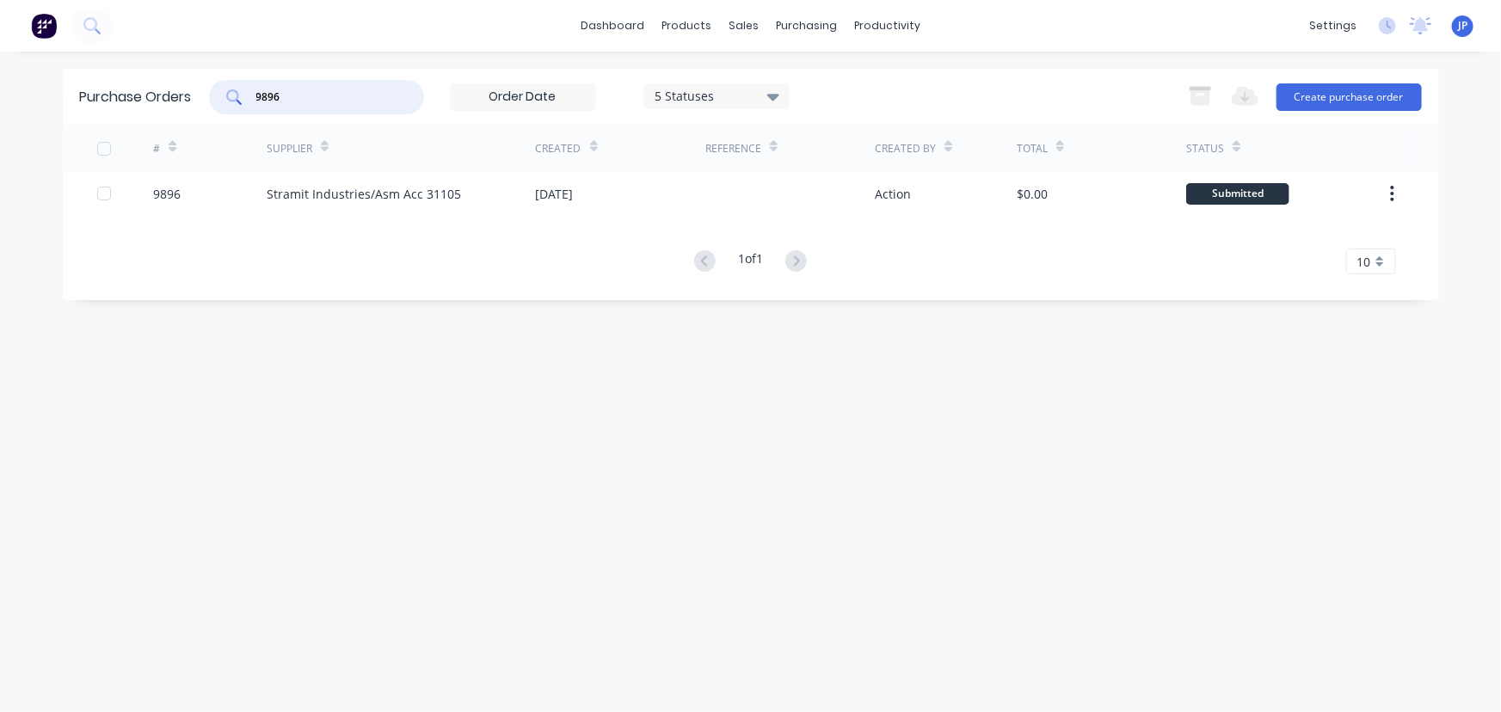
drag, startPoint x: 294, startPoint y: 92, endPoint x: 200, endPoint y: 71, distance: 96.0
click at [205, 83] on div "Purchase Orders 9896 5 Statuses 5 Statuses Export to Excel (XLSX) Create purcha…" at bounding box center [751, 97] width 1376 height 56
type input "9772"
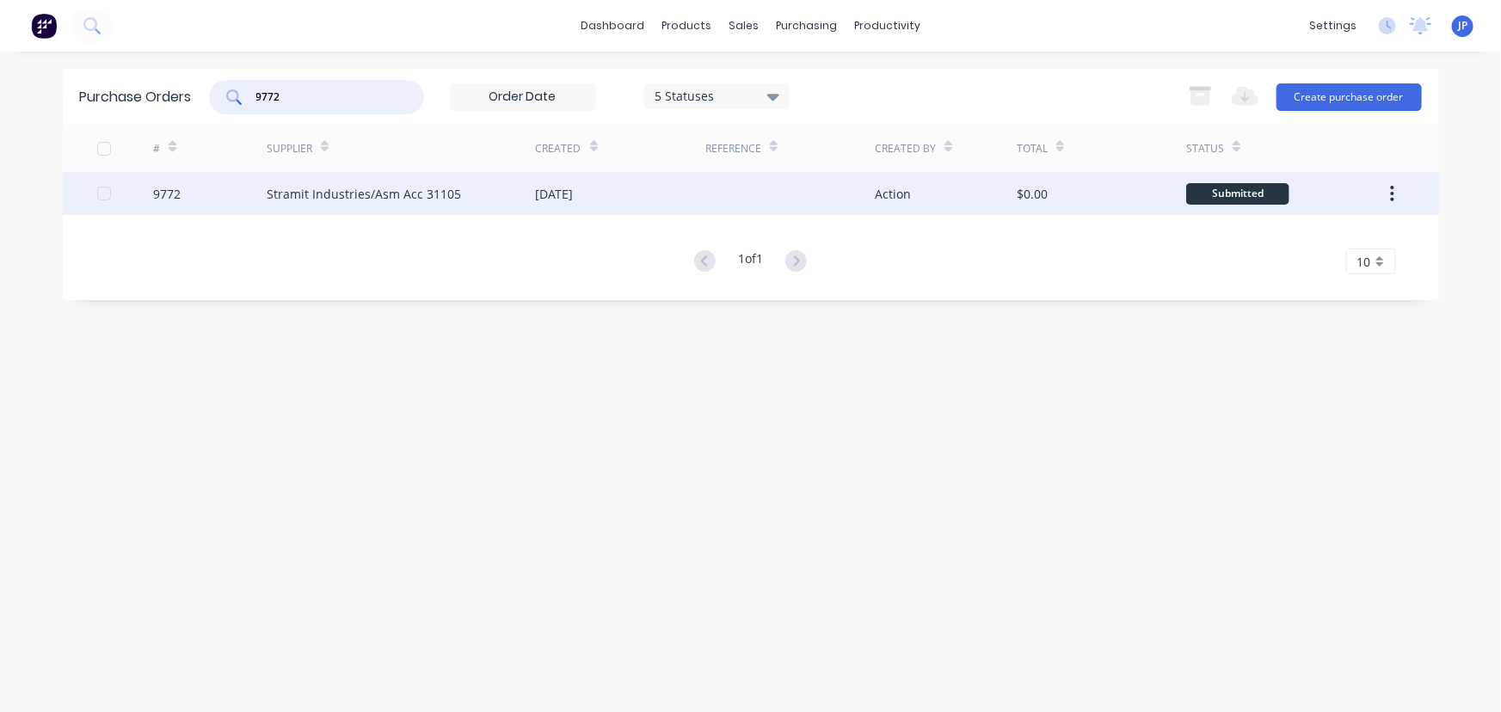
click at [289, 188] on div "Stramit Industries/Asm Acc 31105" at bounding box center [401, 193] width 269 height 43
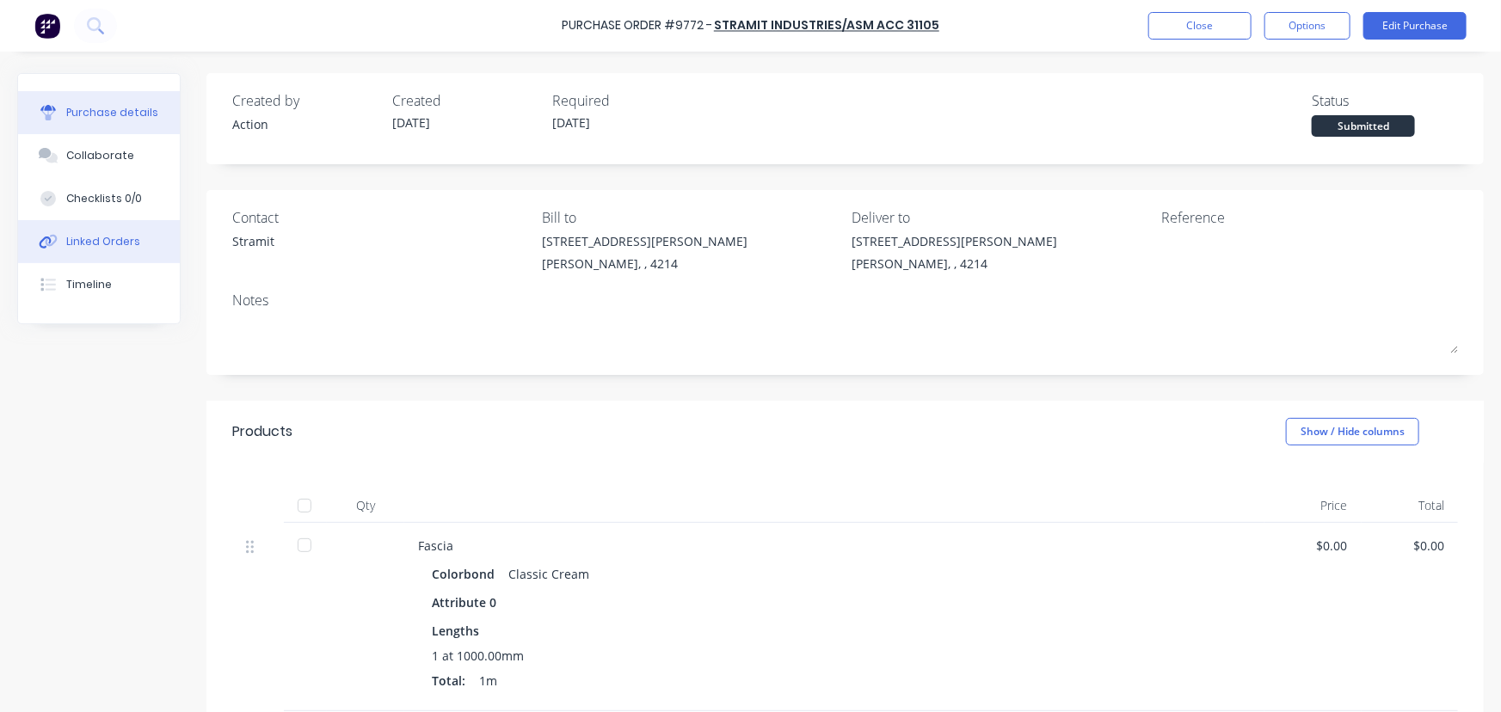
click at [117, 236] on div "Linked Orders" at bounding box center [103, 241] width 74 height 15
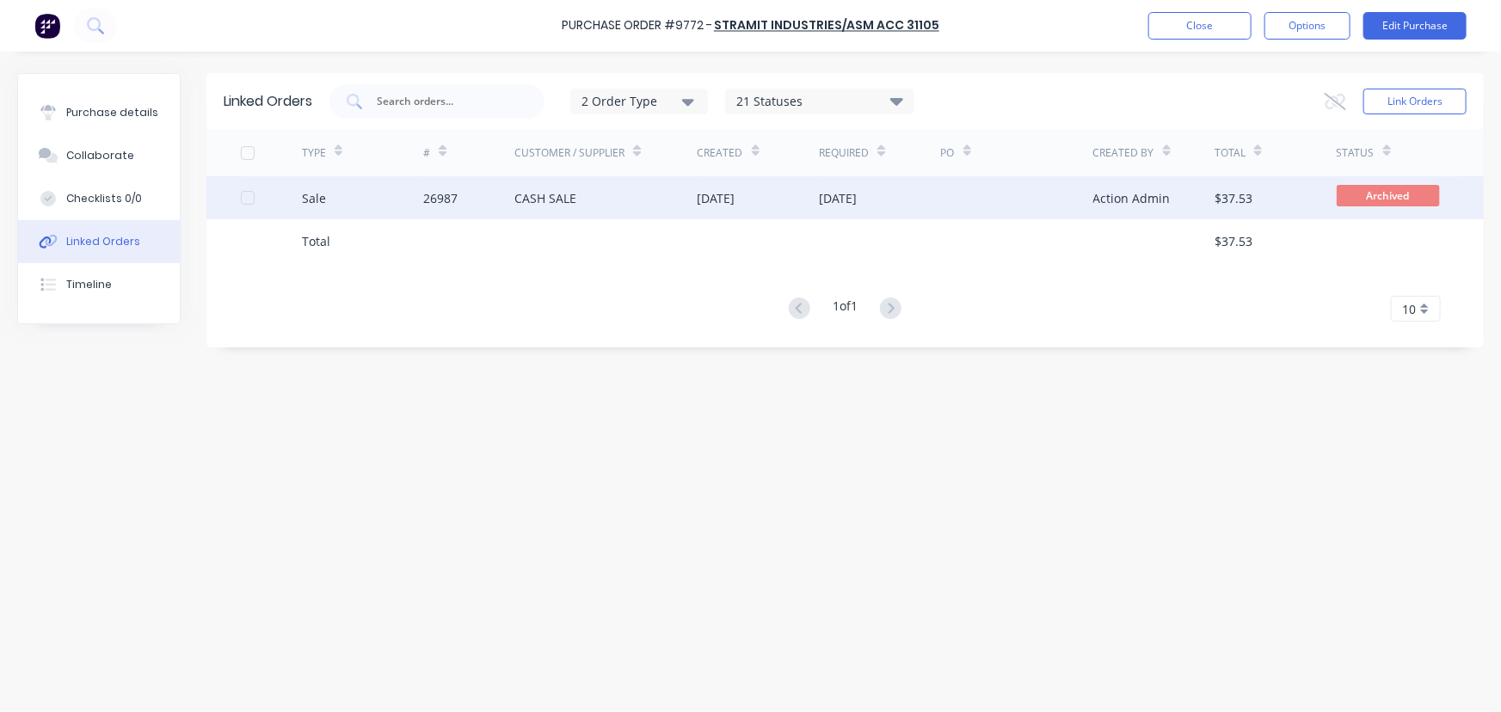
click at [394, 196] on div "Sale" at bounding box center [363, 197] width 122 height 43
